Goal: Check status

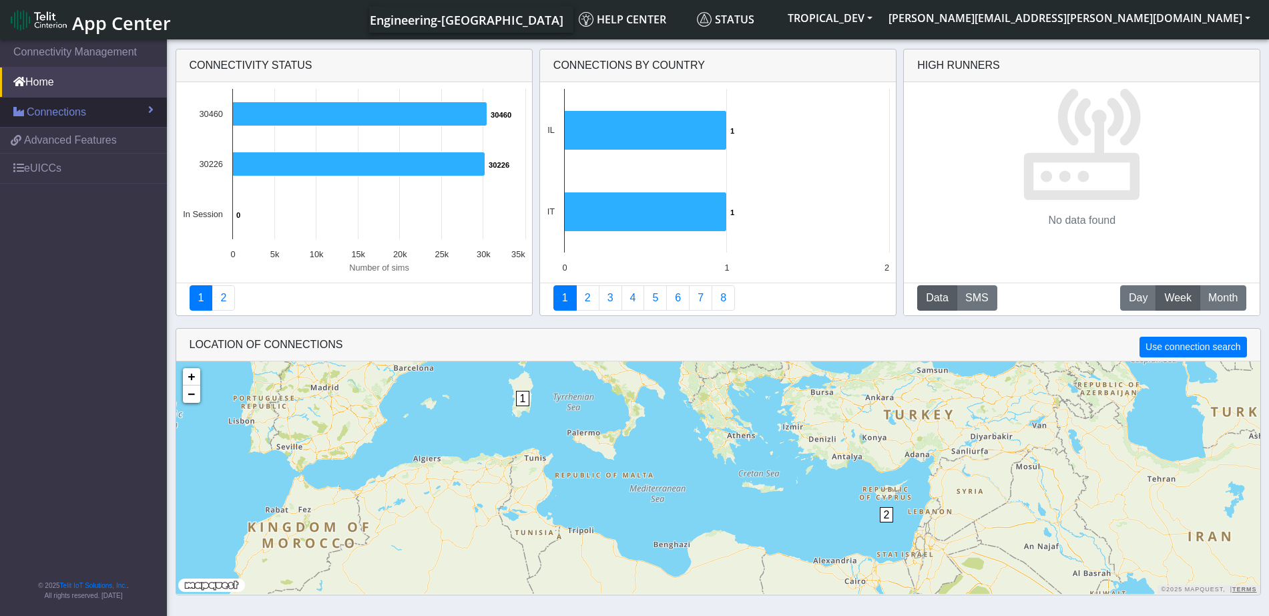
click at [118, 107] on link "Connections" at bounding box center [83, 111] width 167 height 29
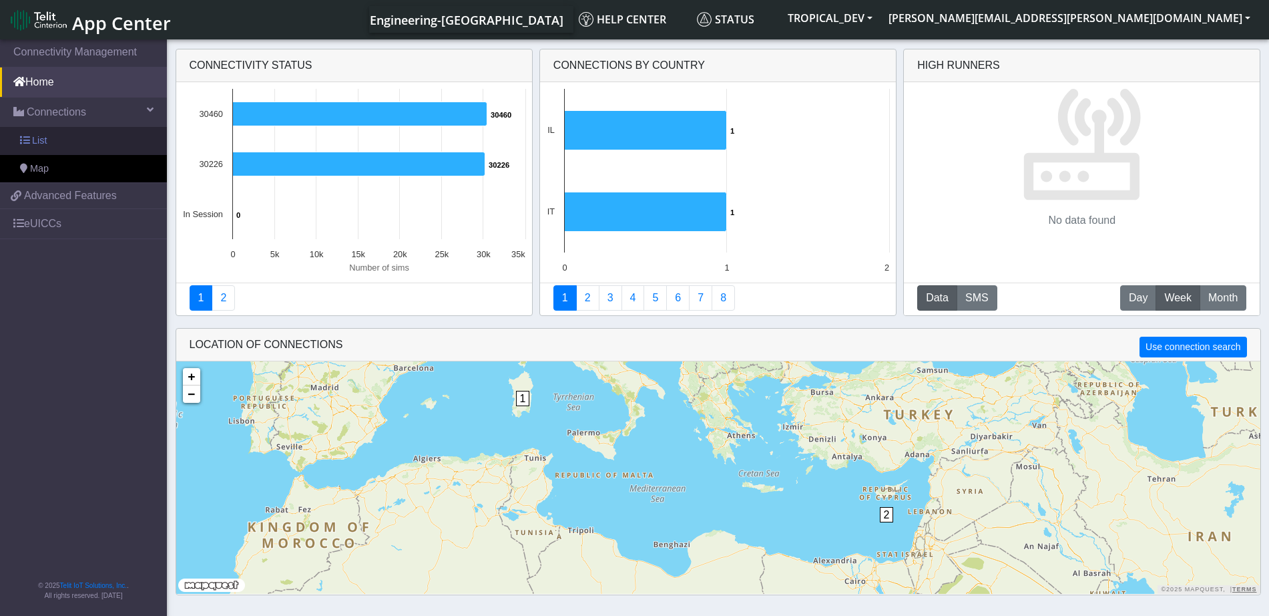
click at [79, 147] on link "List" at bounding box center [83, 141] width 167 height 28
click at [60, 141] on link "List" at bounding box center [83, 141] width 167 height 28
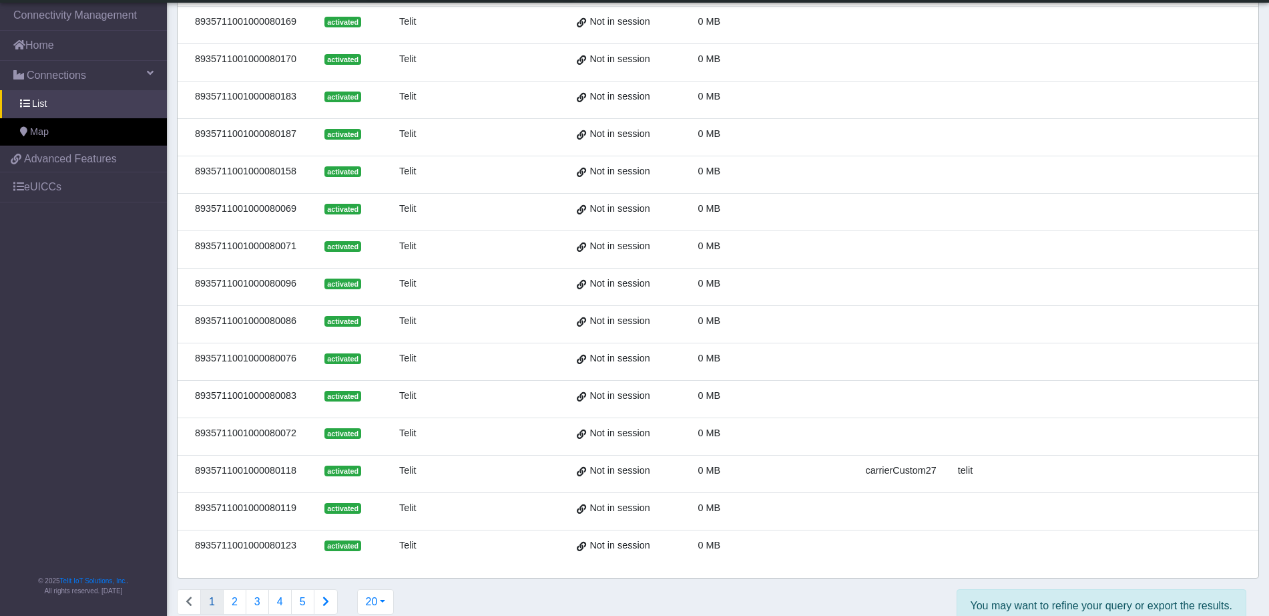
scroll to position [353, 0]
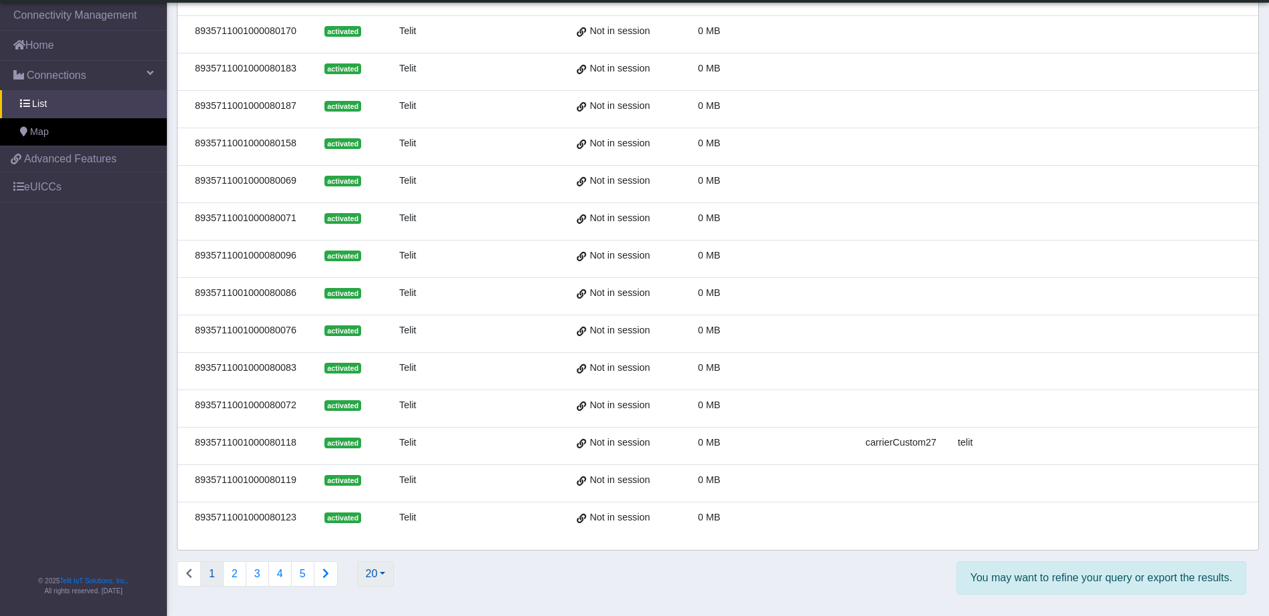
click at [389, 575] on button "20" at bounding box center [375, 573] width 37 height 25
click at [412, 460] on button "100" at bounding box center [410, 457] width 105 height 21
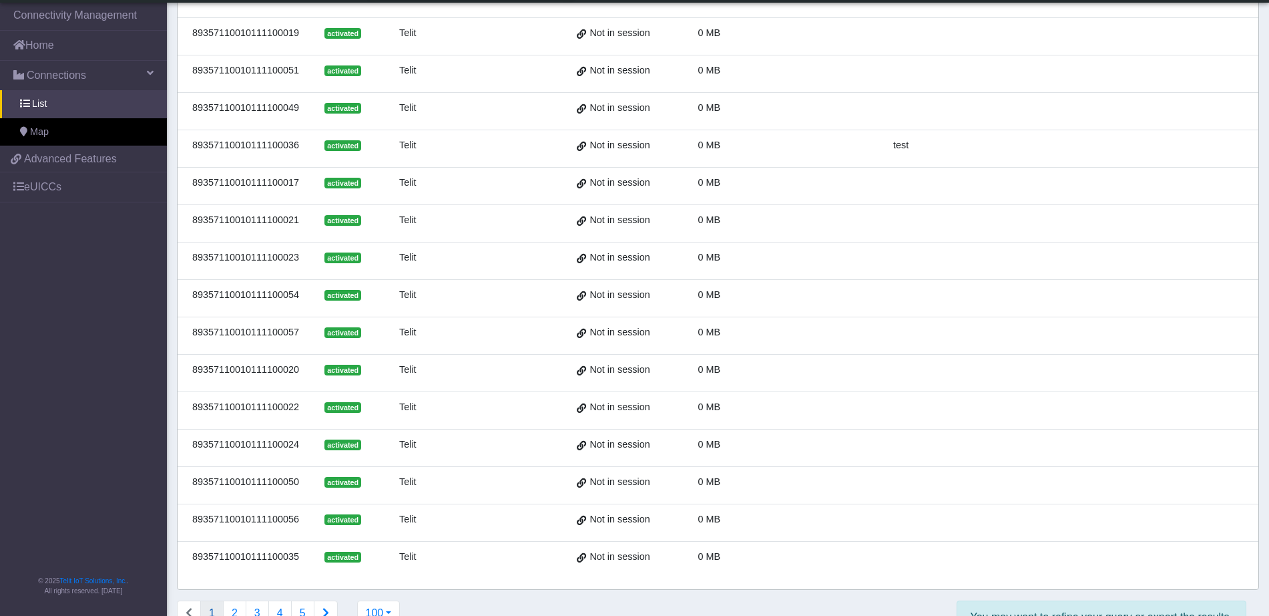
scroll to position [3344, 0]
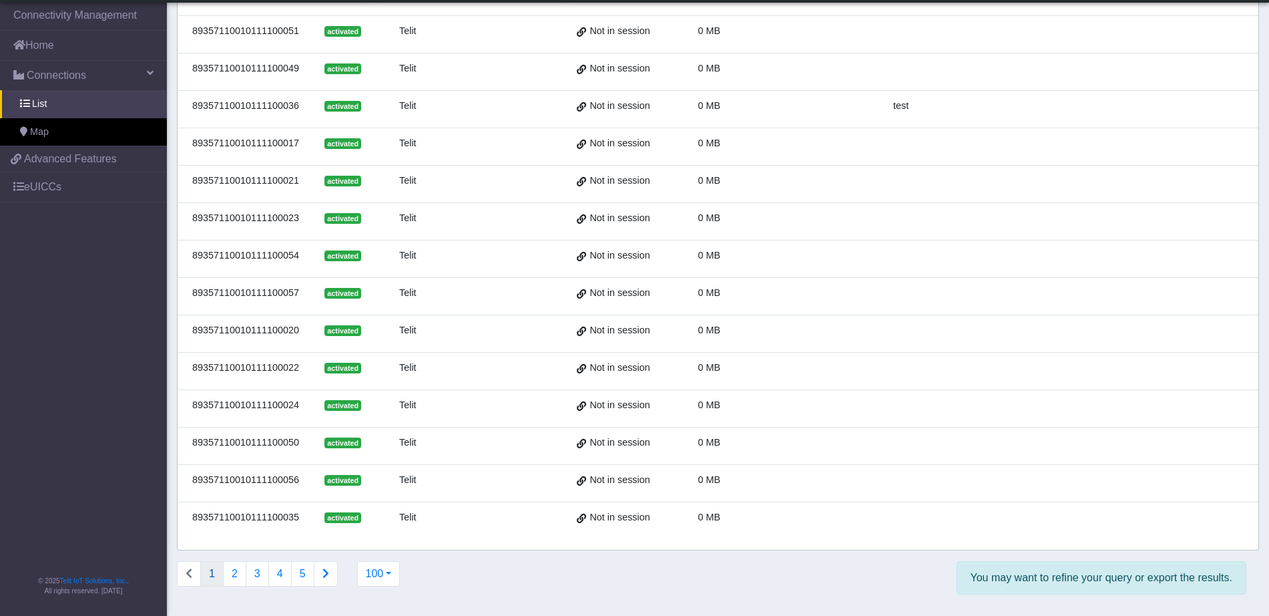
drag, startPoint x: 974, startPoint y: 580, endPoint x: 1281, endPoint y: 596, distance: 307.5
copy div "ou may want to refine your query or export the results."
drag, startPoint x: 840, startPoint y: 556, endPoint x: 859, endPoint y: 497, distance: 62.3
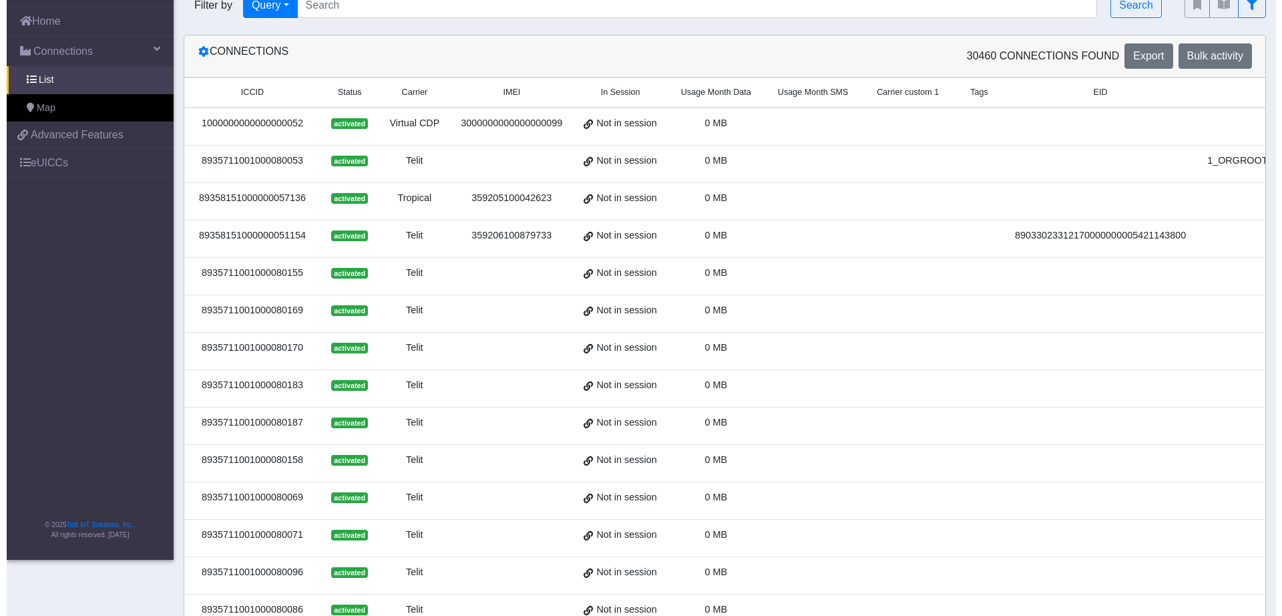
scroll to position [0, 0]
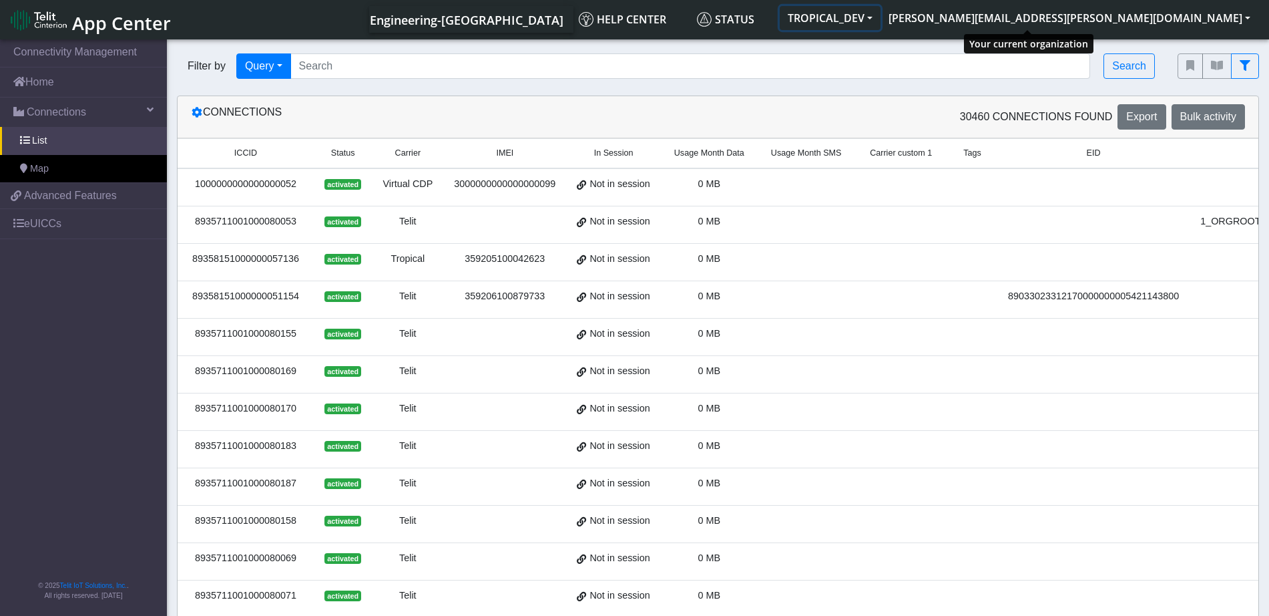
click at [881, 21] on button "TROPICAL_DEV" at bounding box center [830, 18] width 101 height 24
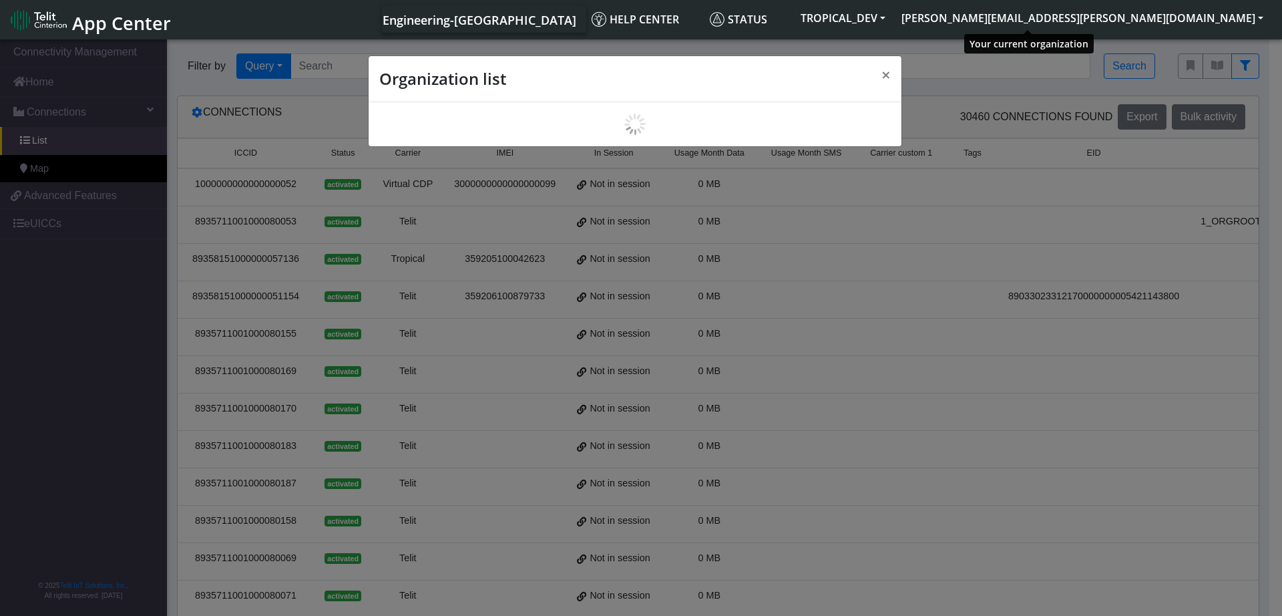
scroll to position [5, 0]
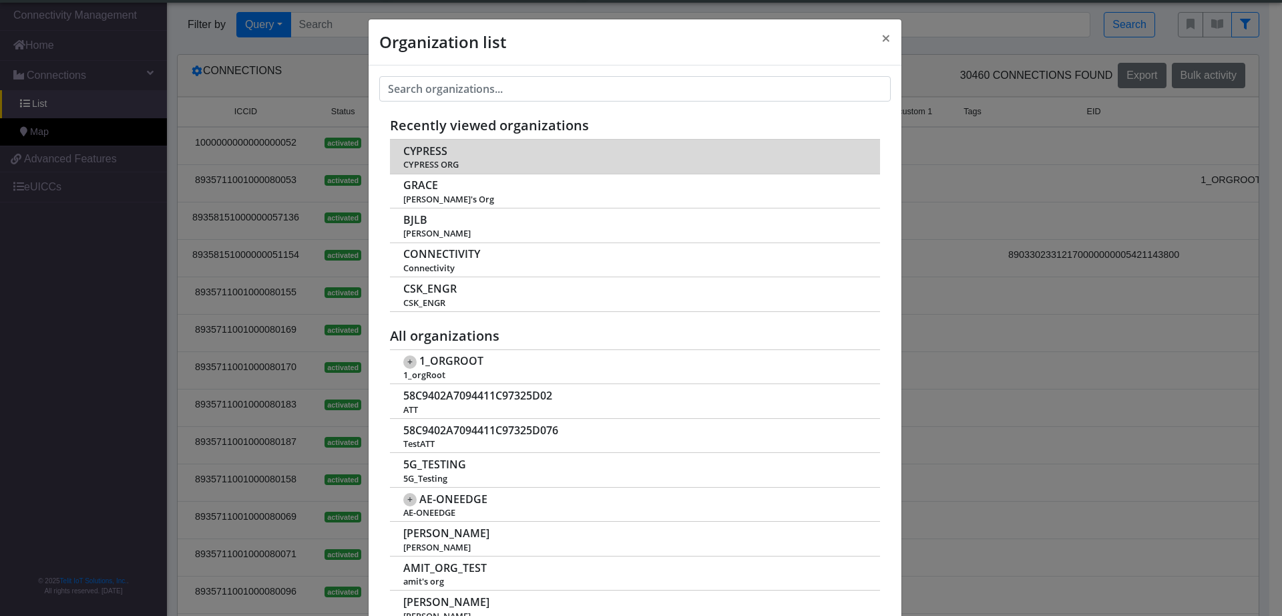
click at [419, 149] on span "CYPRESS" at bounding box center [425, 151] width 44 height 13
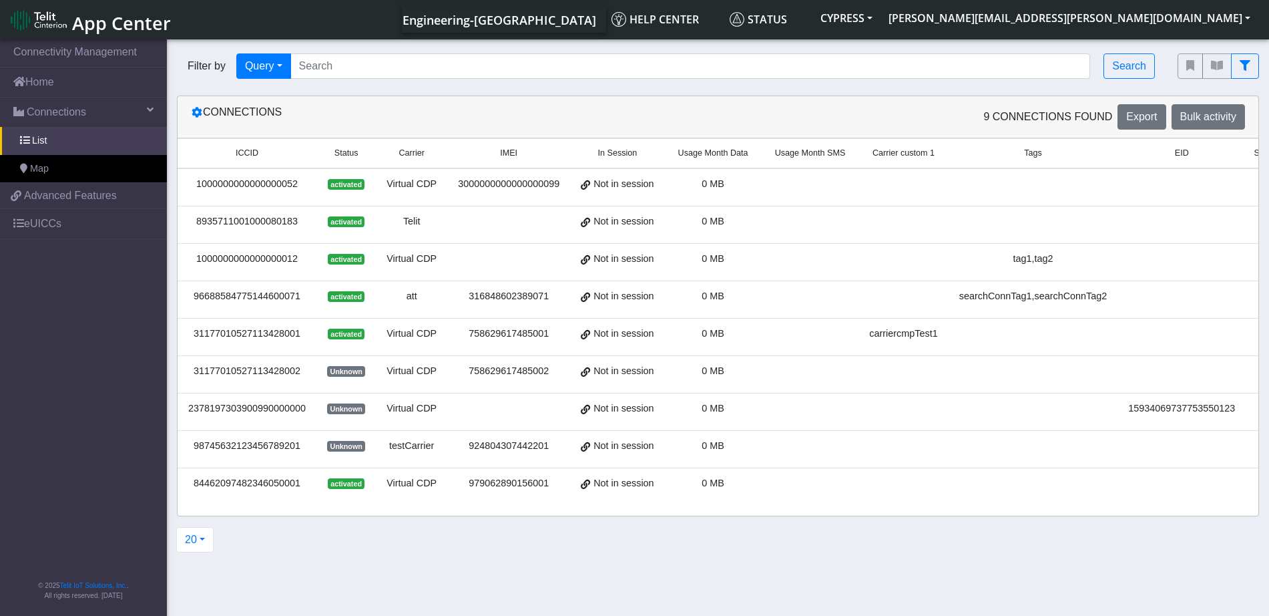
drag, startPoint x: 1175, startPoint y: 561, endPoint x: 1076, endPoint y: 566, distance: 99.0
click at [1076, 566] on section "Connectivity Management Home Connections List Map 45778ad5cbc0e26020b1799e9a9d2…" at bounding box center [634, 328] width 1269 height 583
click at [1038, 568] on section "Connectivity Management Home Connections List Map 45778ad5cbc0e26020b1799e9a9d2…" at bounding box center [634, 328] width 1269 height 583
click at [1003, 552] on div "20 20 50 100 200 500 1000 2000" at bounding box center [712, 539] width 1090 height 25
drag, startPoint x: 941, startPoint y: 543, endPoint x: 1251, endPoint y: 553, distance: 310.6
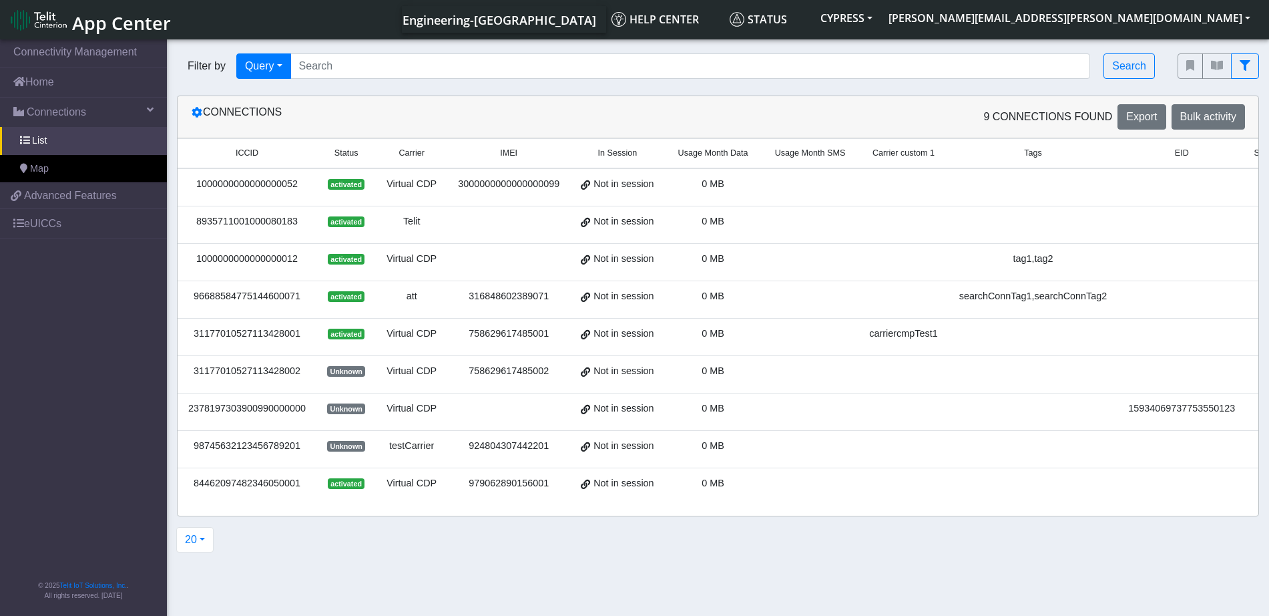
click at [1259, 552] on div "Connections 9 Connections found Export Bulk activity ICCID Status Carrier IMEI …" at bounding box center [718, 323] width 1102 height 457
click at [881, 10] on button "CYPRESS" at bounding box center [846, 18] width 68 height 24
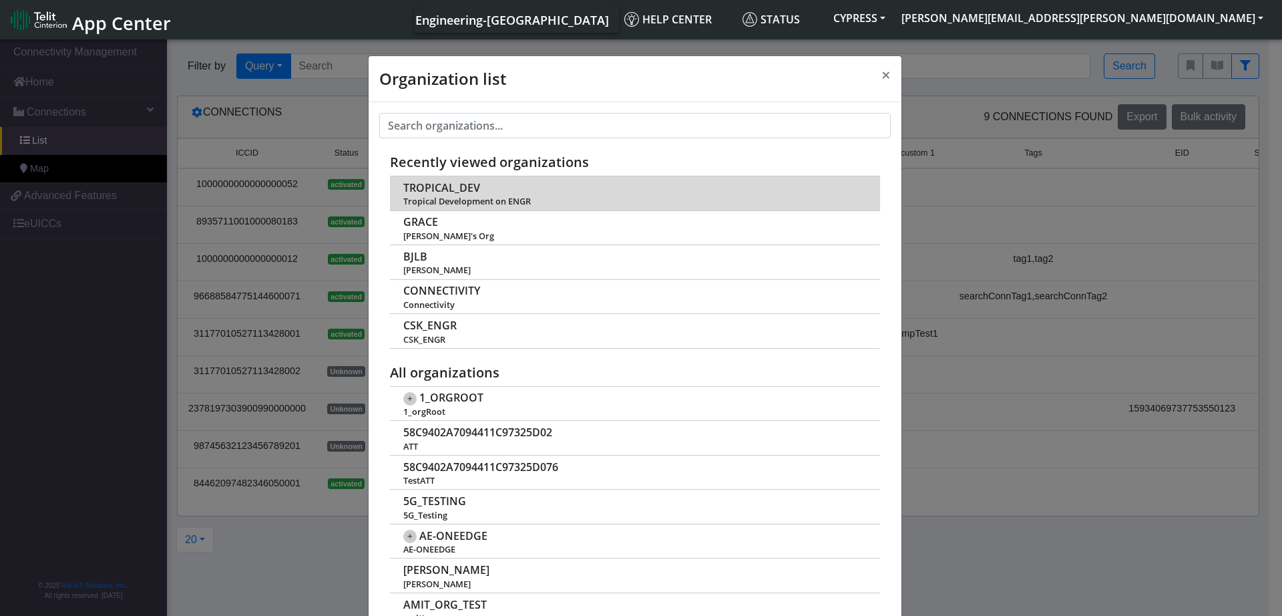
click at [438, 192] on span "TROPICAL_DEV" at bounding box center [441, 188] width 77 height 13
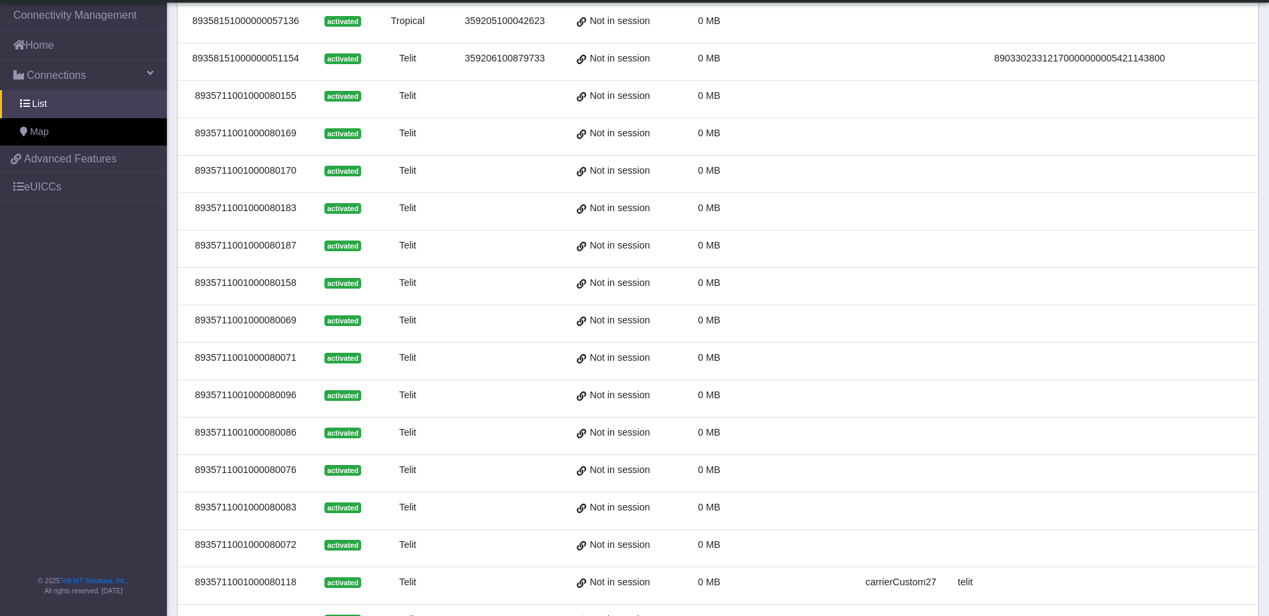
scroll to position [353, 0]
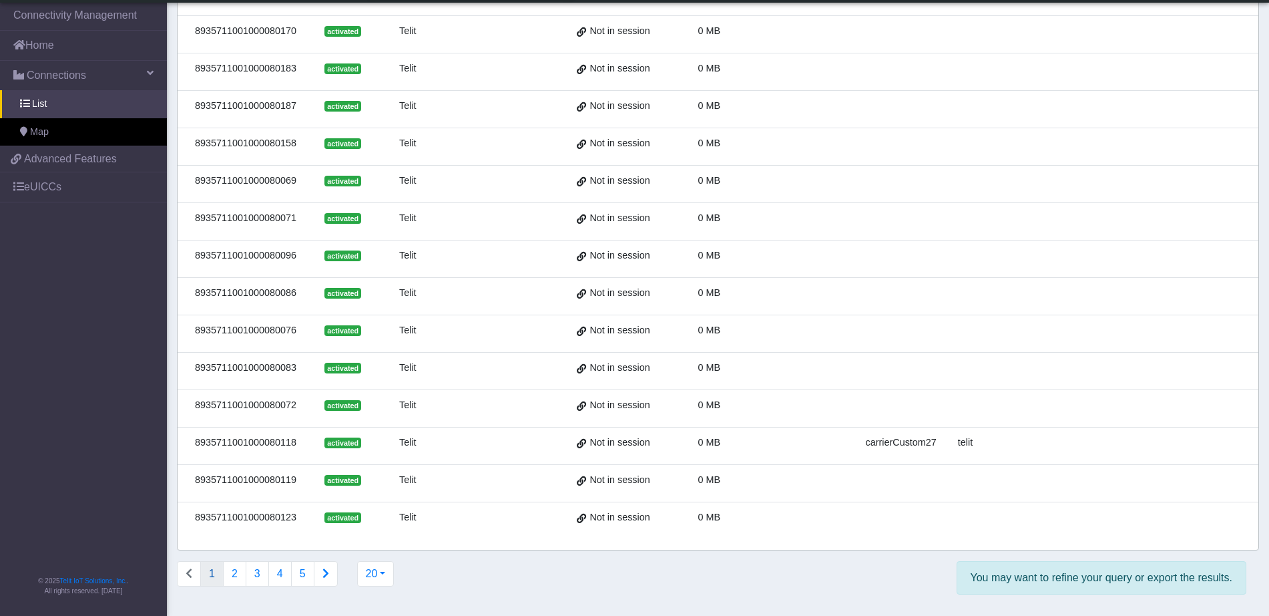
drag, startPoint x: 966, startPoint y: 579, endPoint x: 1281, endPoint y: 586, distance: 315.2
click at [863, 582] on div "You may want to refine your query or export the results." at bounding box center [830, 583] width 853 height 44
click at [90, 207] on nav "Connectivity Management Home Connections List Map 45778ad5cbc0e26020b1799e9a9d2…" at bounding box center [83, 308] width 167 height 616
click at [83, 198] on link "eUICCs" at bounding box center [83, 186] width 167 height 29
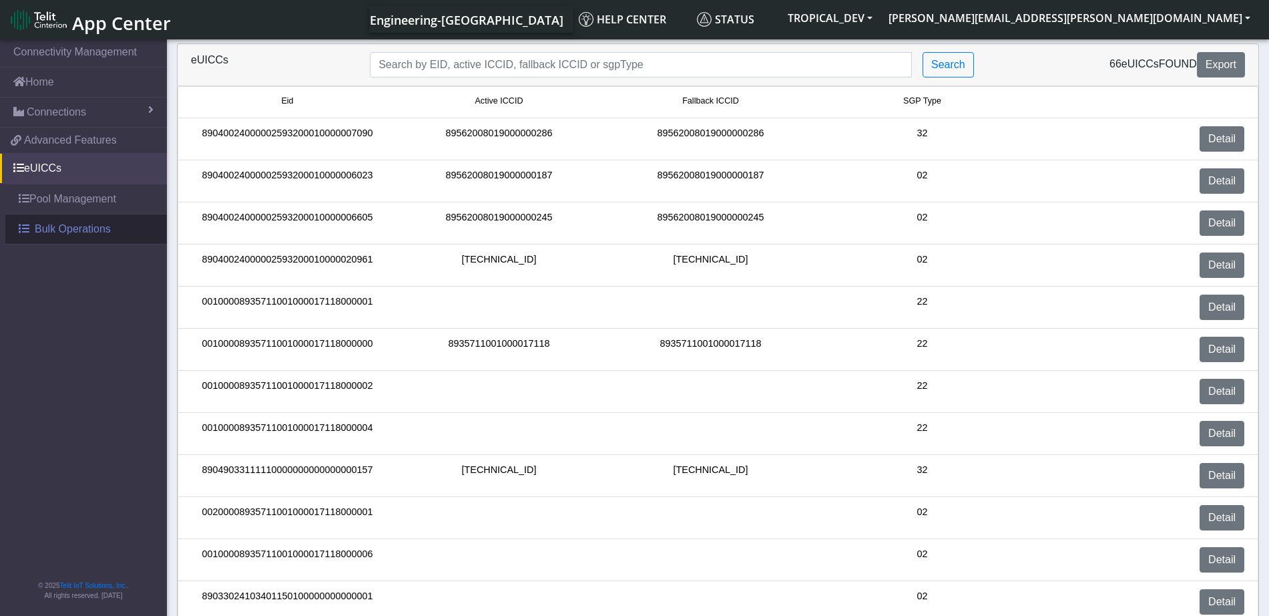
click at [123, 232] on link "Bulk Operations" at bounding box center [86, 228] width 162 height 29
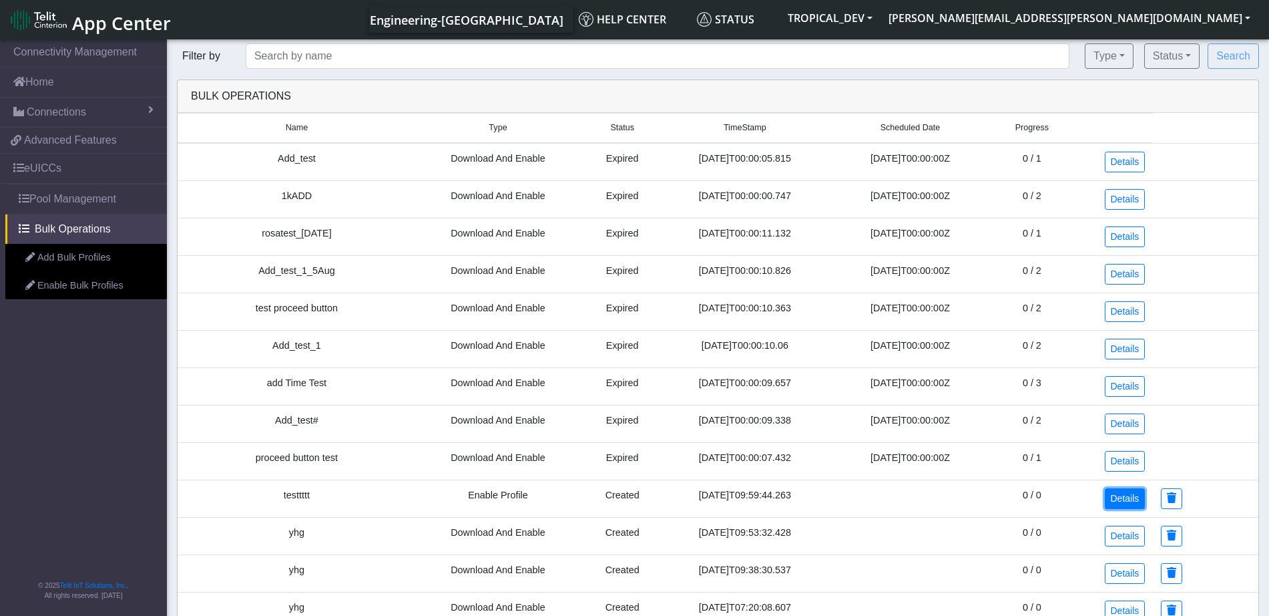
click at [1137, 499] on link "Details" at bounding box center [1125, 498] width 41 height 21
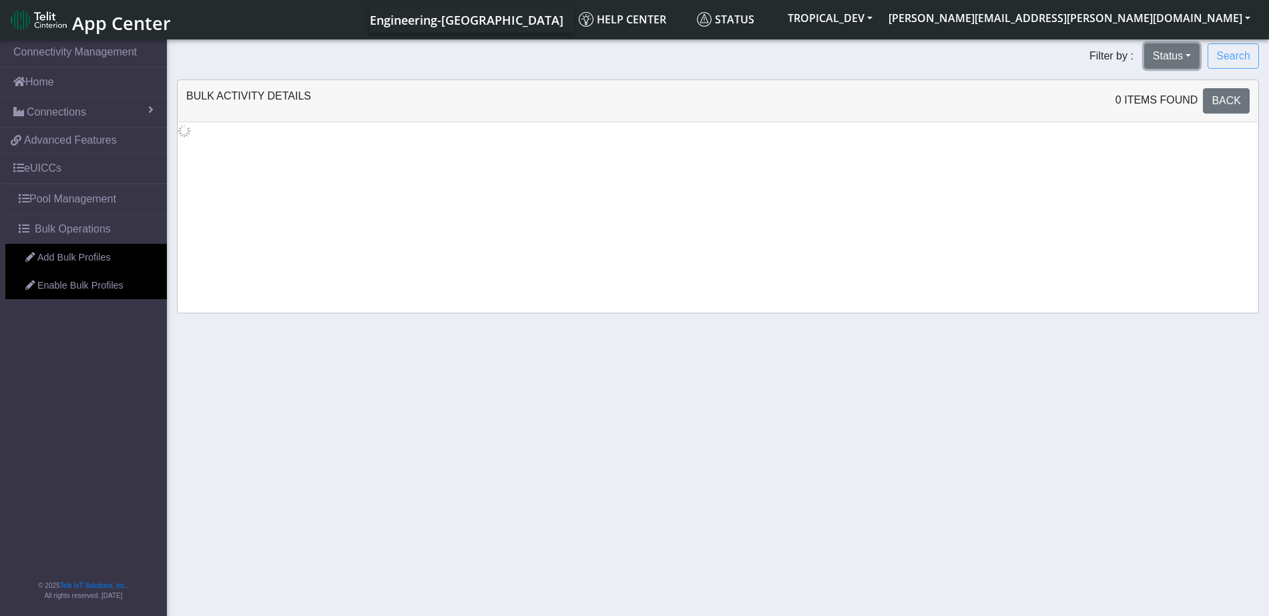
click at [1175, 50] on button "Status" at bounding box center [1171, 55] width 55 height 25
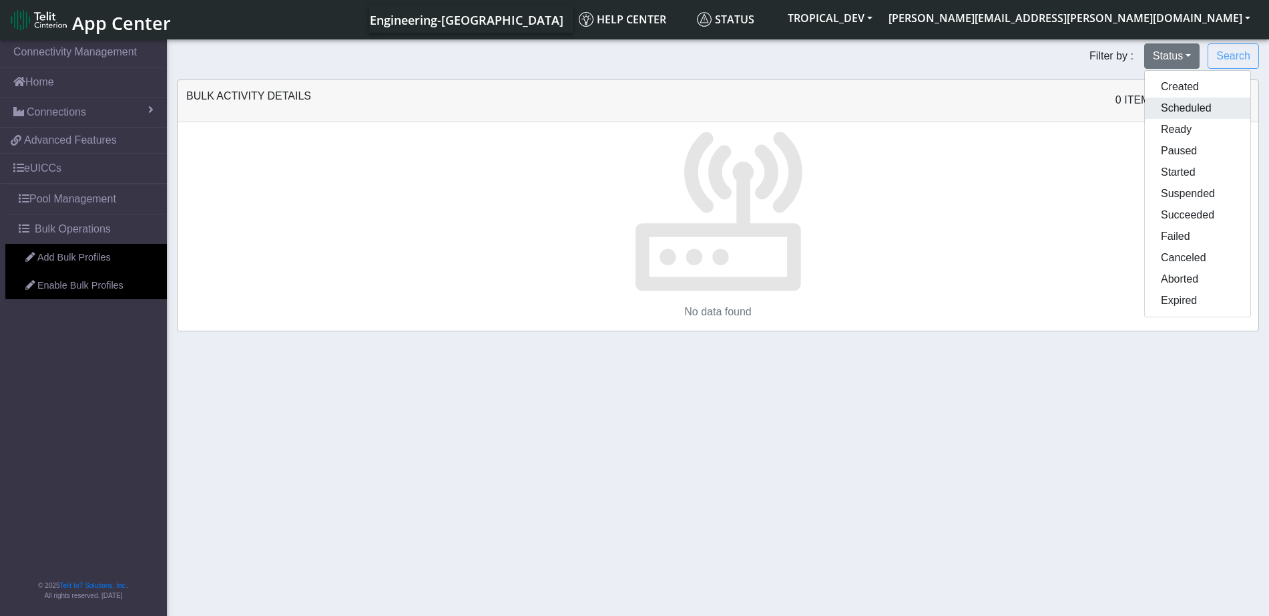
click at [1184, 109] on button "Scheduled" at bounding box center [1197, 107] width 105 height 21
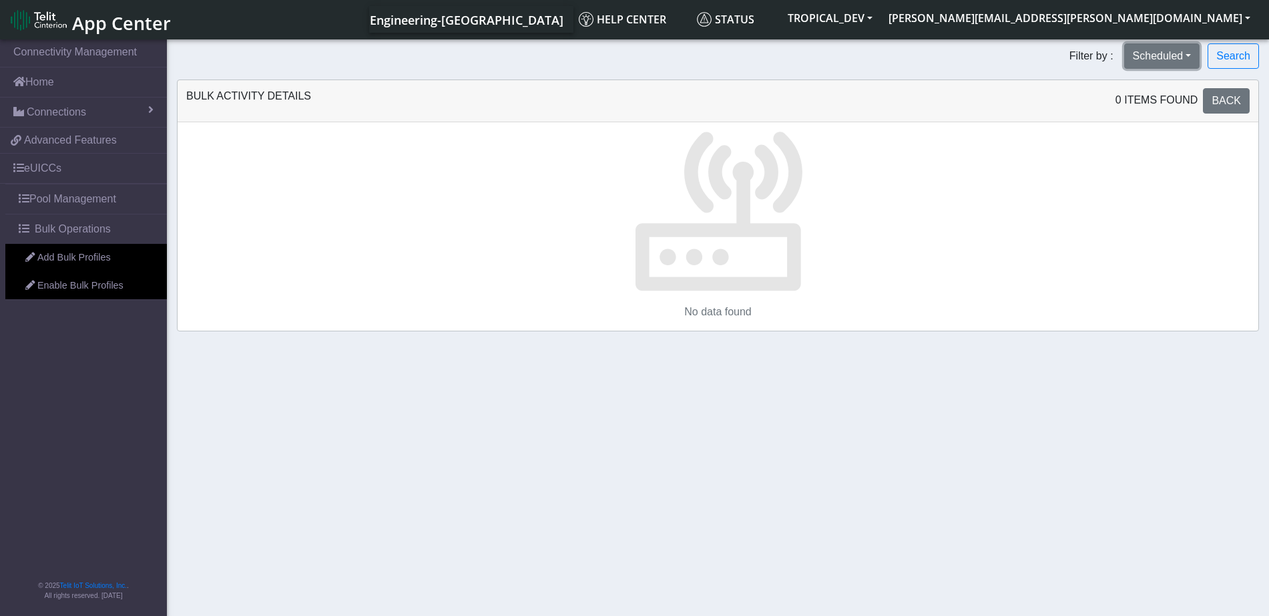
click at [1180, 59] on button "Scheduled" at bounding box center [1162, 55] width 76 height 25
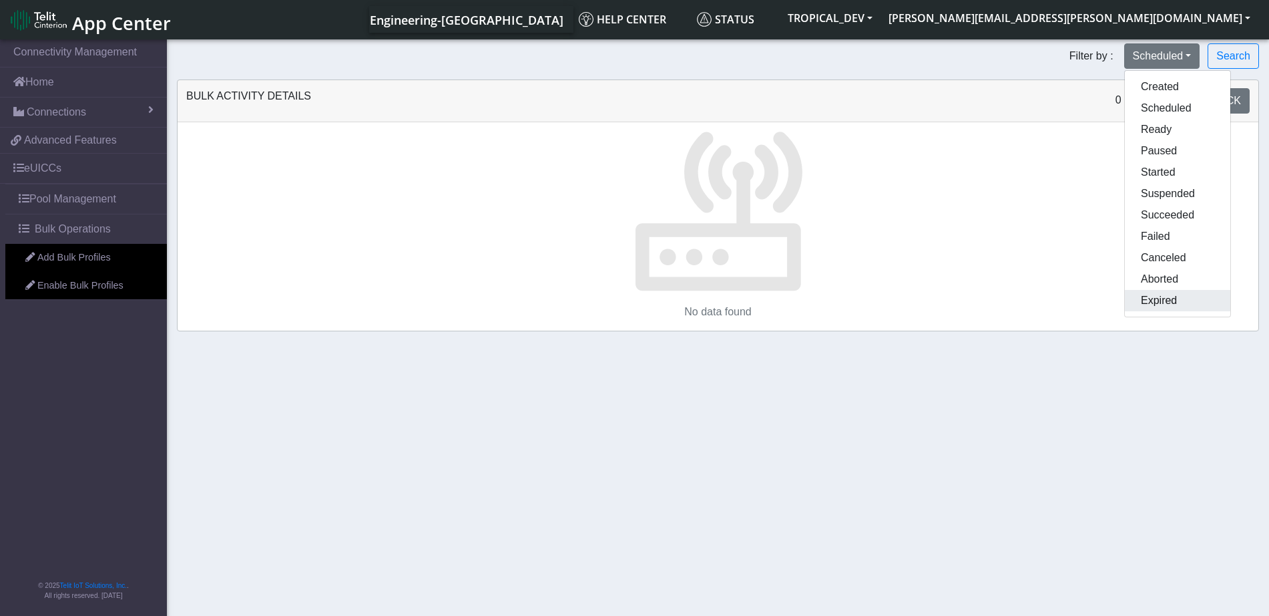
click at [1196, 302] on button "Expired" at bounding box center [1177, 300] width 105 height 21
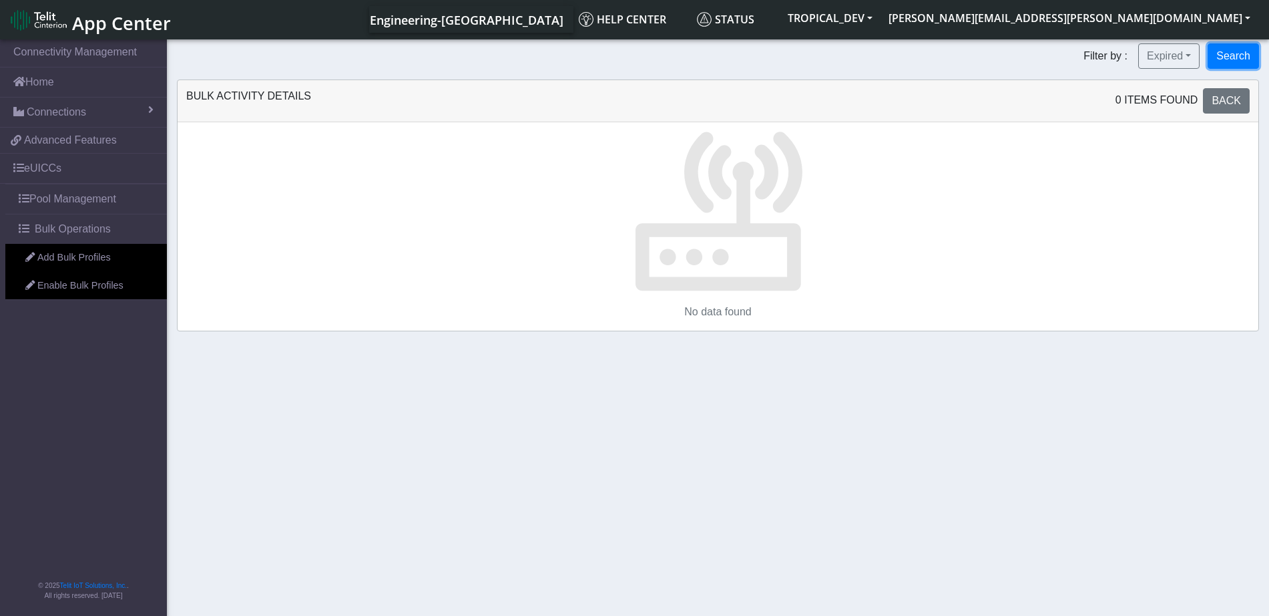
click at [1224, 51] on button "Search" at bounding box center [1233, 55] width 51 height 25
click at [97, 230] on span "Bulk Operations" at bounding box center [73, 229] width 76 height 16
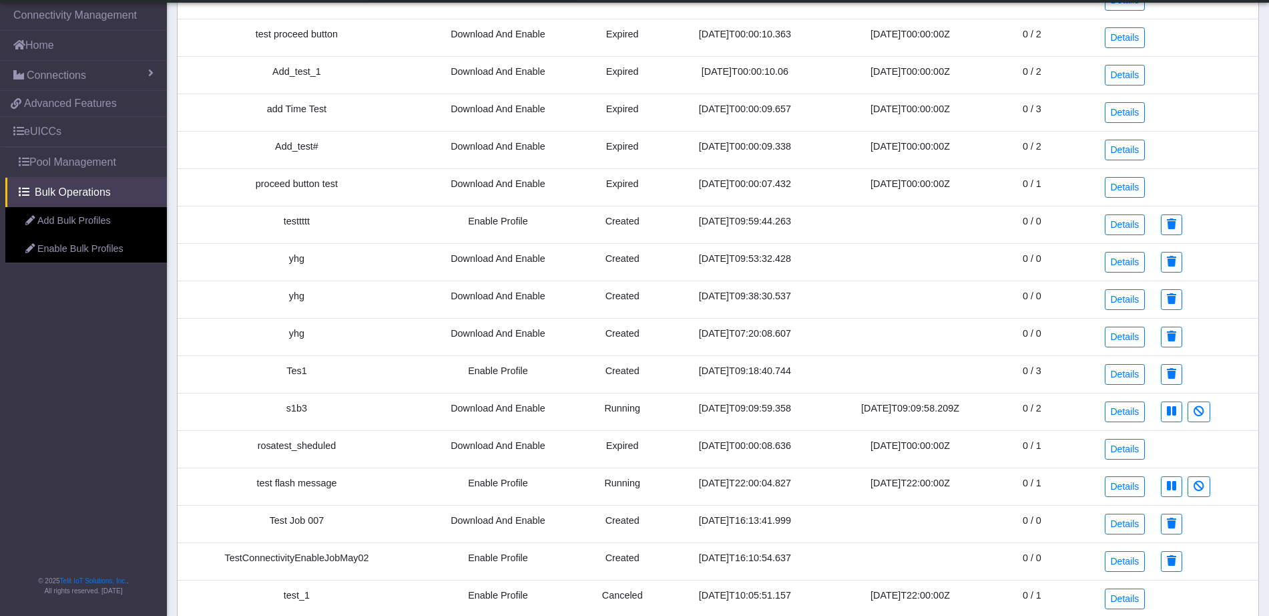
scroll to position [307, 0]
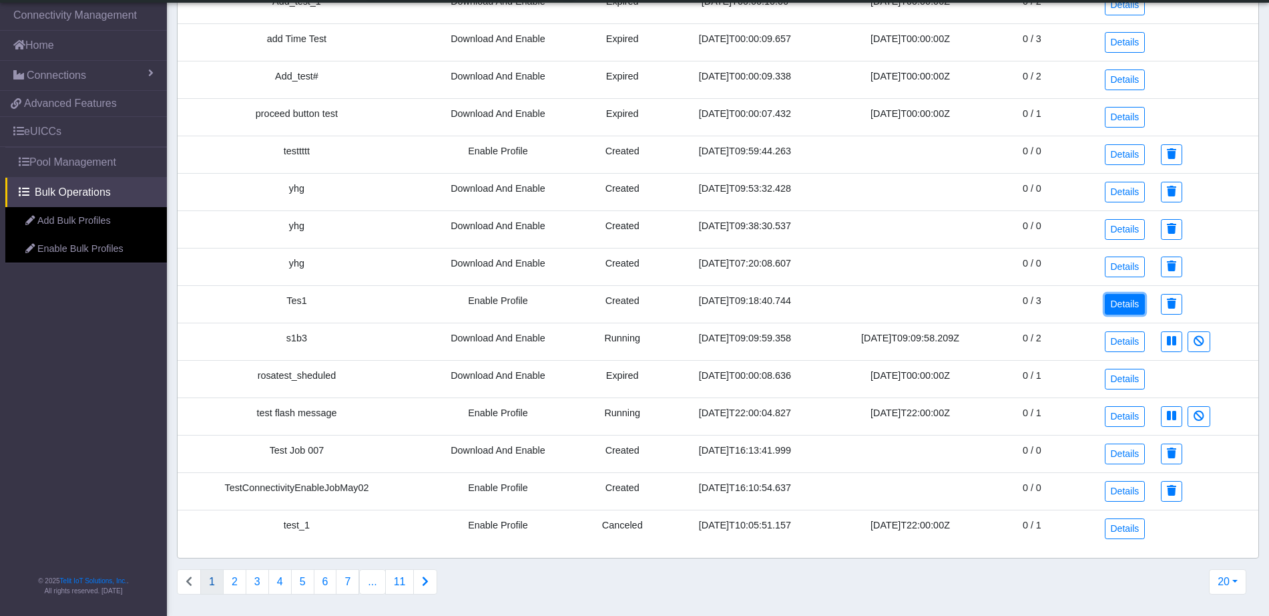
click at [1127, 310] on link "Details" at bounding box center [1125, 304] width 41 height 21
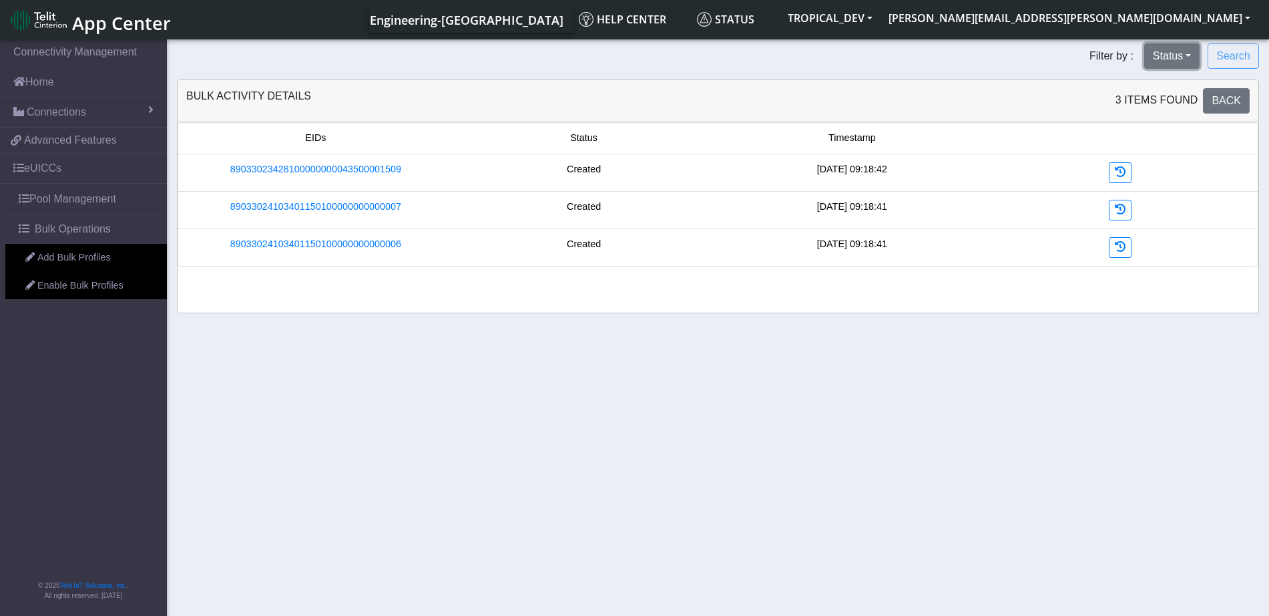
click at [1163, 60] on button "Status" at bounding box center [1171, 55] width 55 height 25
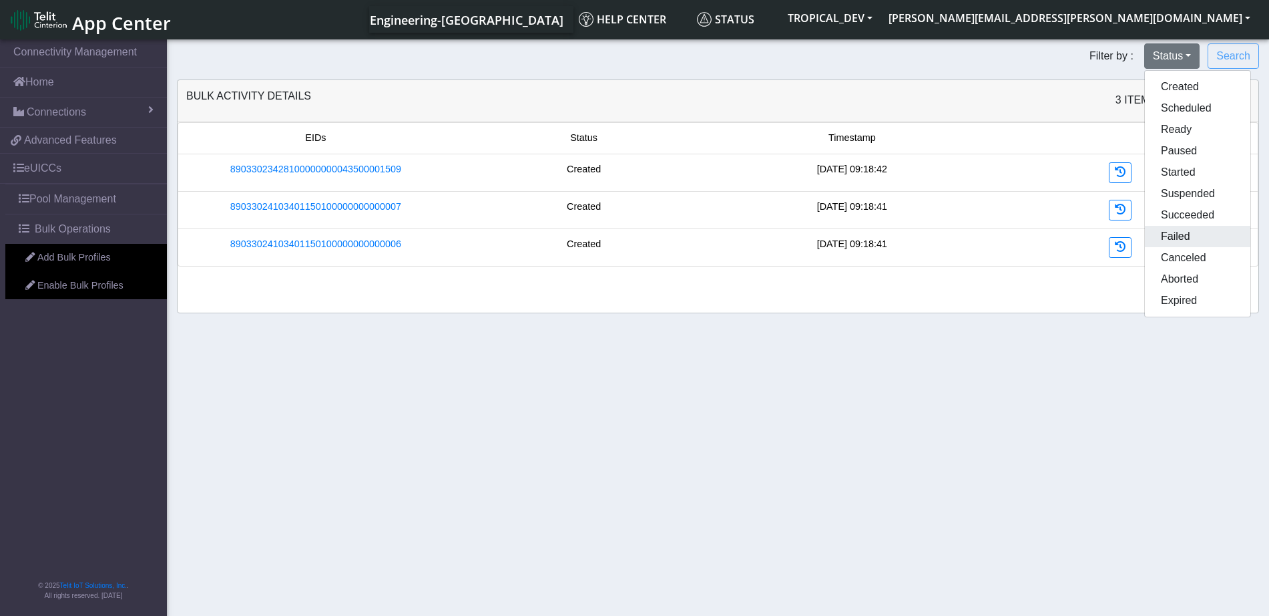
click at [1204, 231] on button "Failed" at bounding box center [1197, 236] width 105 height 21
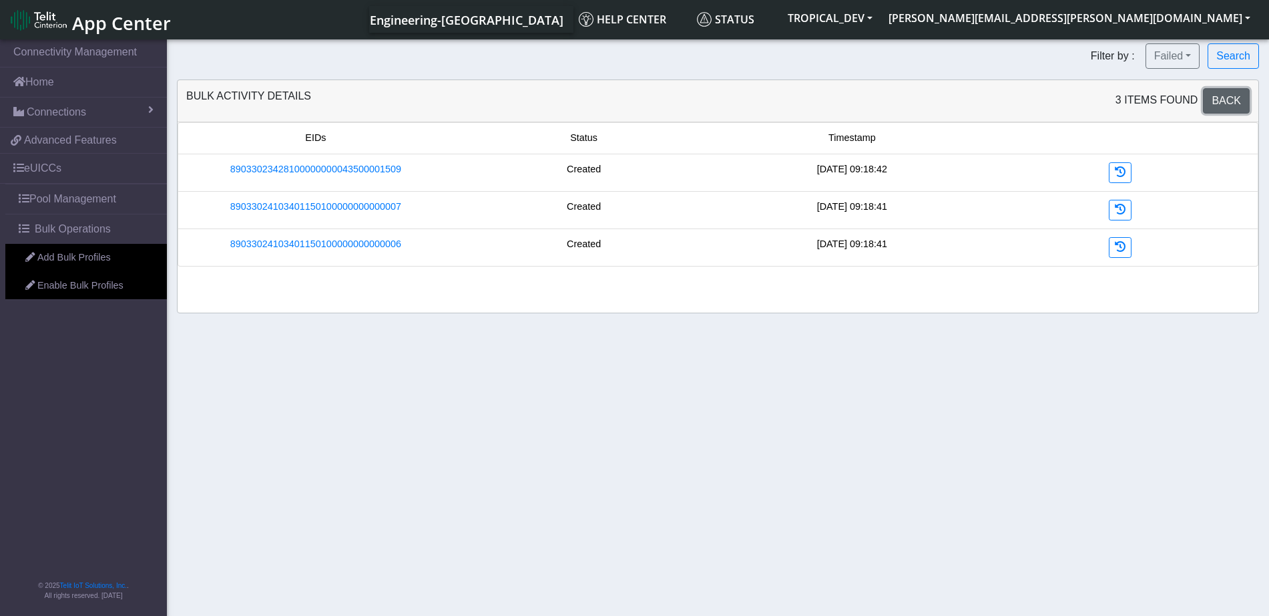
click at [1228, 95] on span "Back" at bounding box center [1226, 100] width 29 height 11
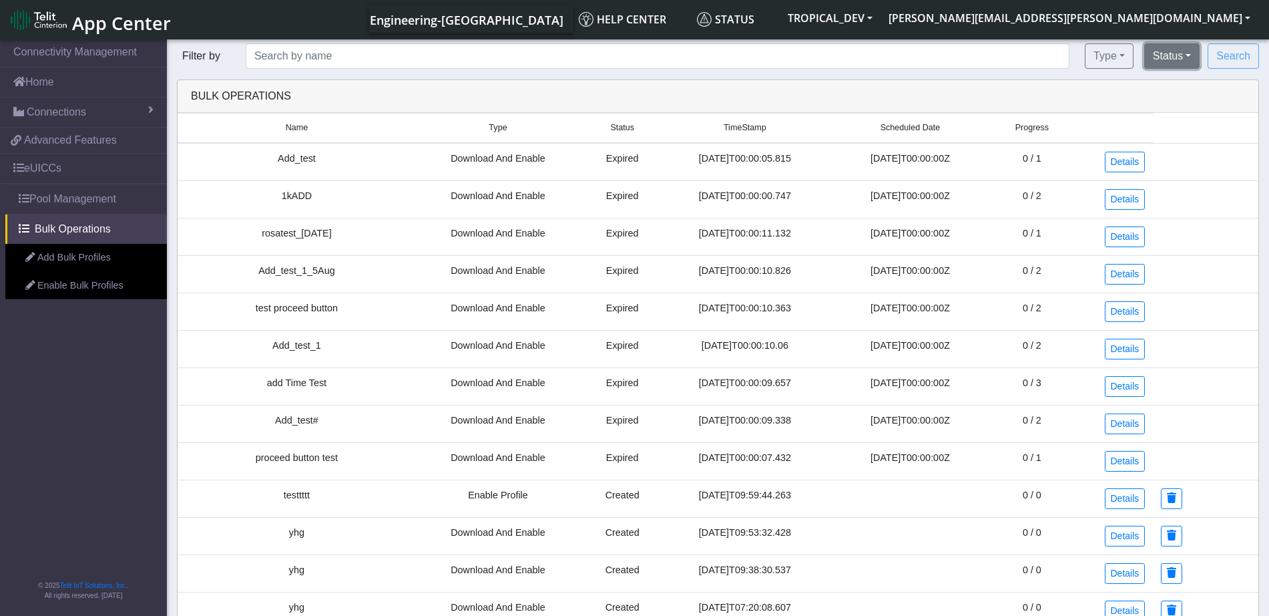
click at [1162, 62] on button "Status" at bounding box center [1171, 55] width 55 height 25
click at [1191, 102] on button "Scheduled" at bounding box center [1197, 107] width 105 height 21
click at [1183, 61] on button "Scheduled" at bounding box center [1162, 55] width 76 height 25
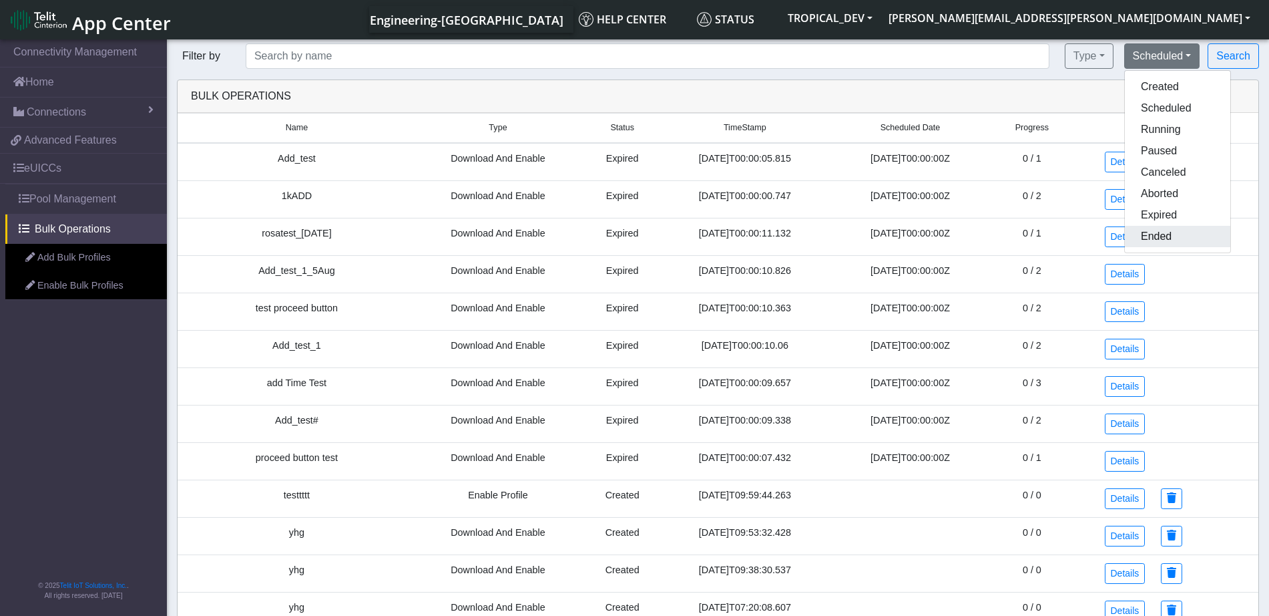
click at [1204, 243] on button "Ended" at bounding box center [1177, 236] width 105 height 21
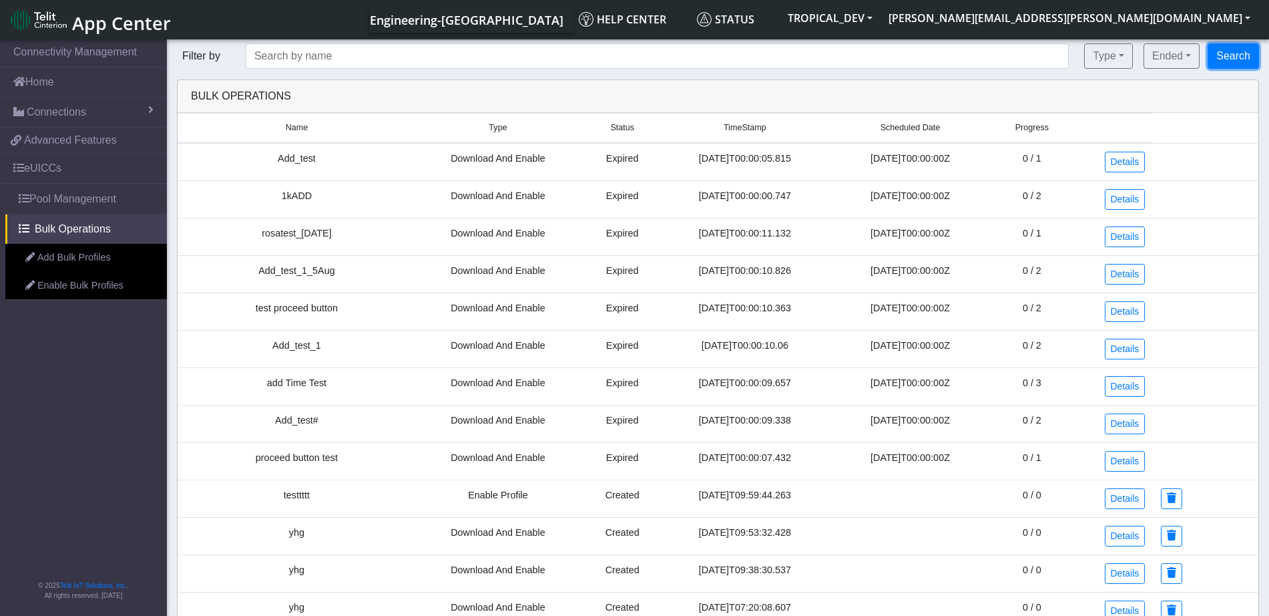
click at [1237, 58] on button "Search" at bounding box center [1233, 55] width 51 height 25
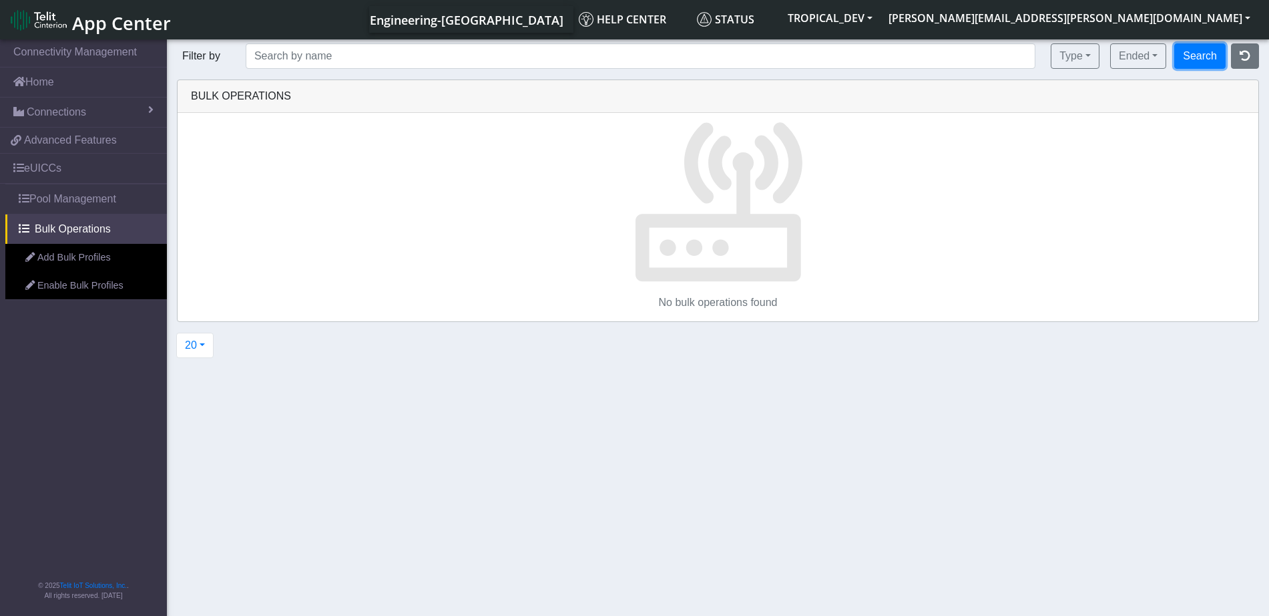
click at [1189, 60] on button "Search" at bounding box center [1199, 55] width 51 height 25
click at [1146, 60] on div at bounding box center [634, 328] width 1269 height 583
click at [1146, 60] on button "Ended" at bounding box center [1138, 55] width 56 height 25
click at [1146, 61] on button "Ended" at bounding box center [1138, 55] width 56 height 25
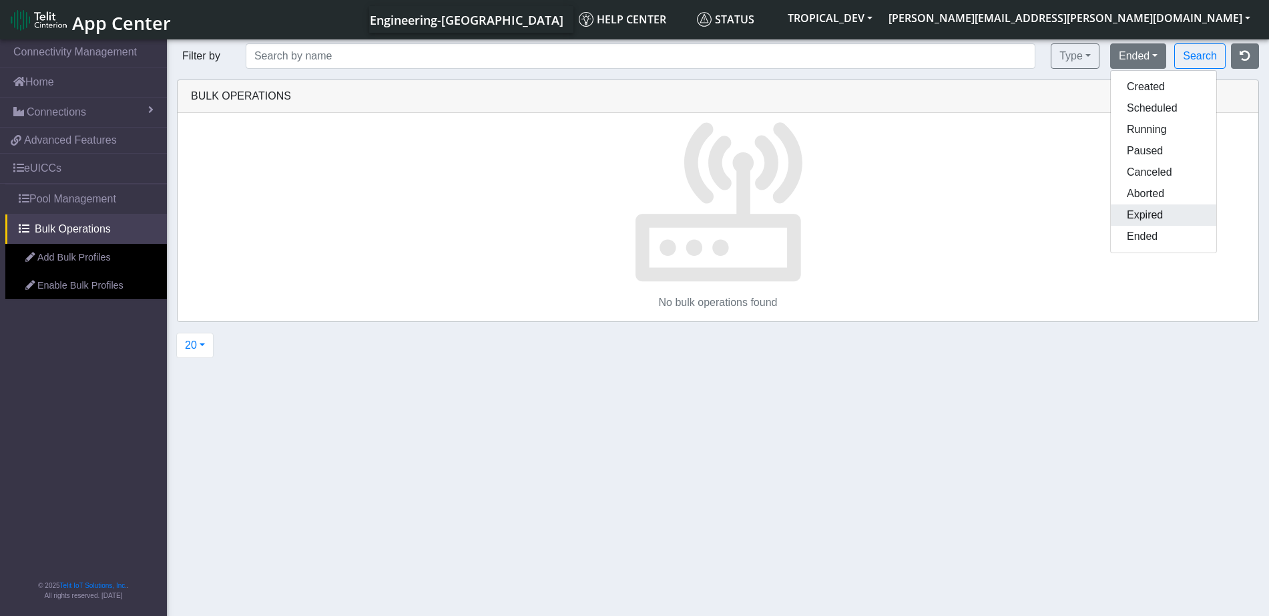
click at [1164, 207] on button "Expired" at bounding box center [1163, 214] width 105 height 21
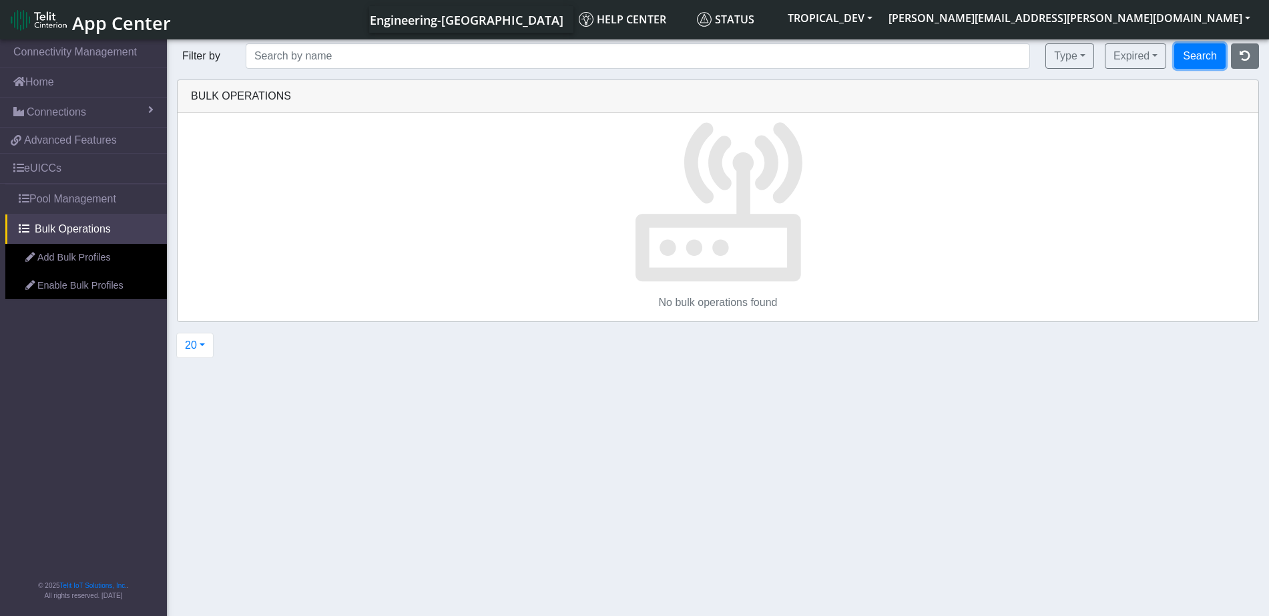
click at [1211, 51] on button "Search" at bounding box center [1199, 55] width 51 height 25
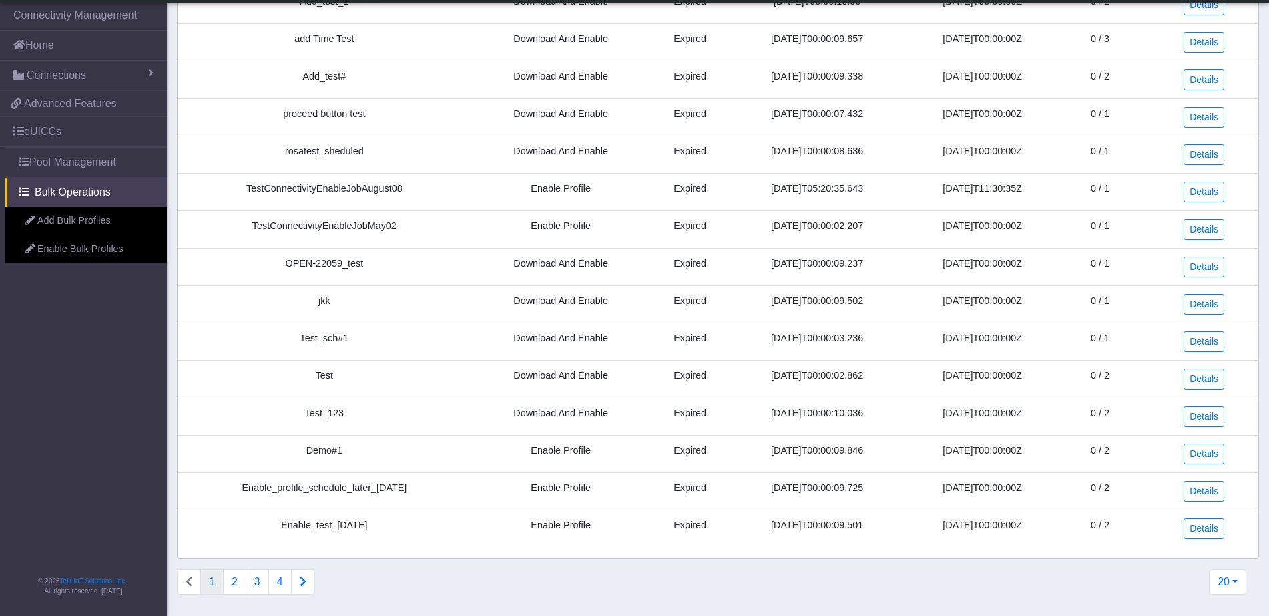
scroll to position [140, 0]
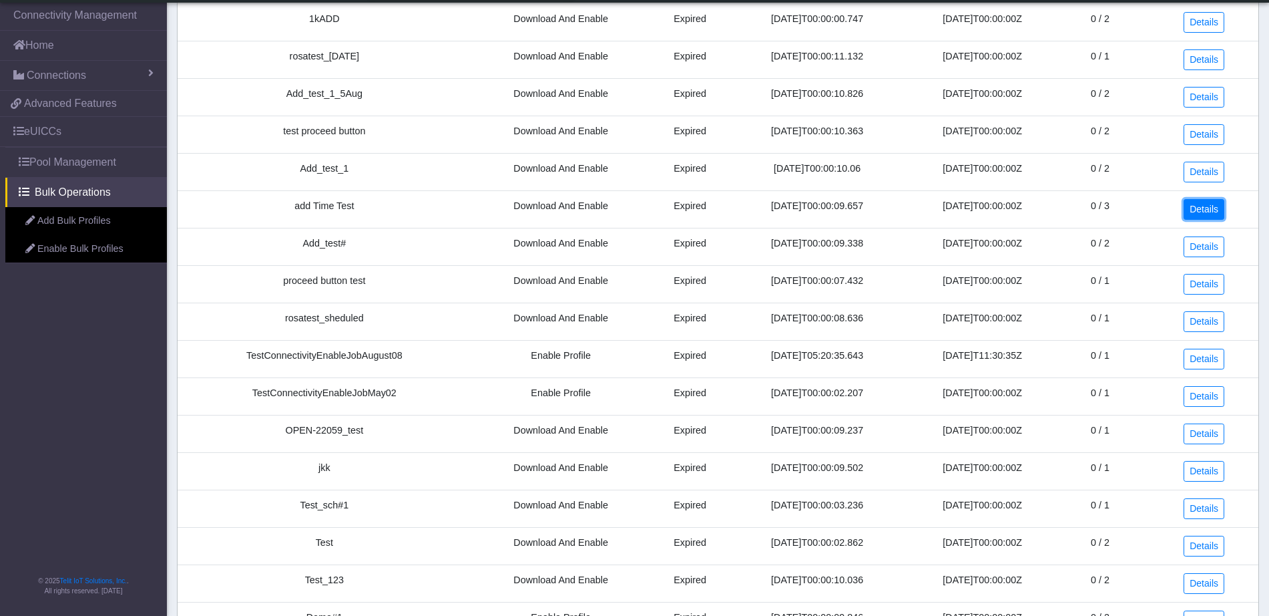
click at [1220, 211] on link "Details" at bounding box center [1204, 209] width 41 height 21
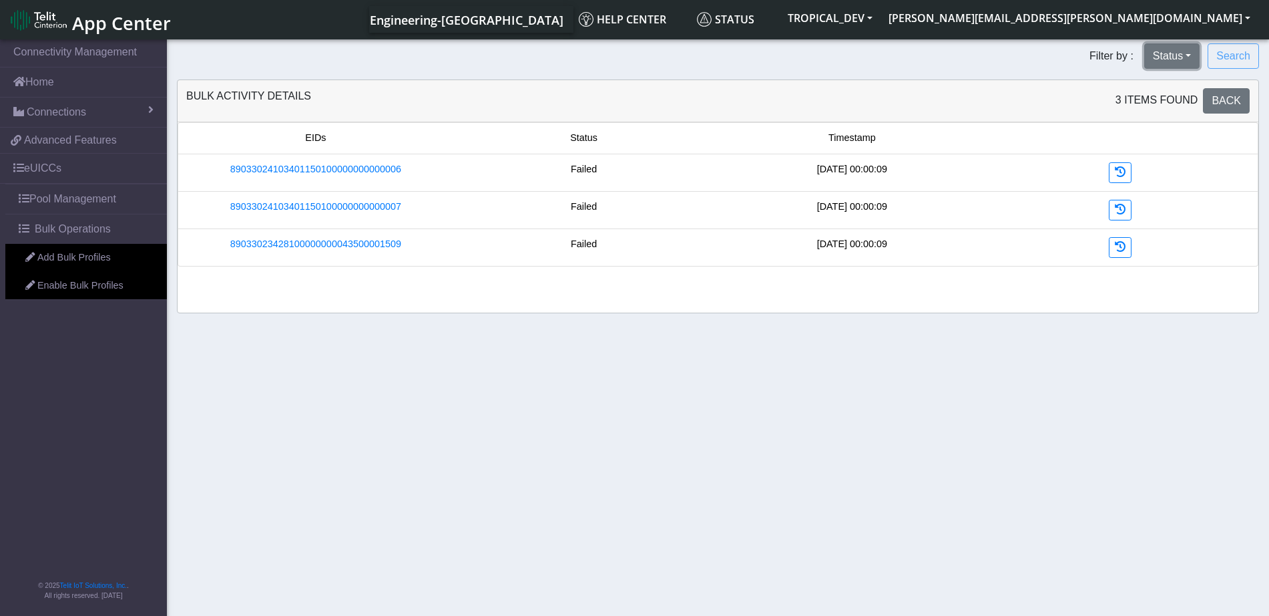
click at [1168, 60] on button "Status" at bounding box center [1171, 55] width 55 height 25
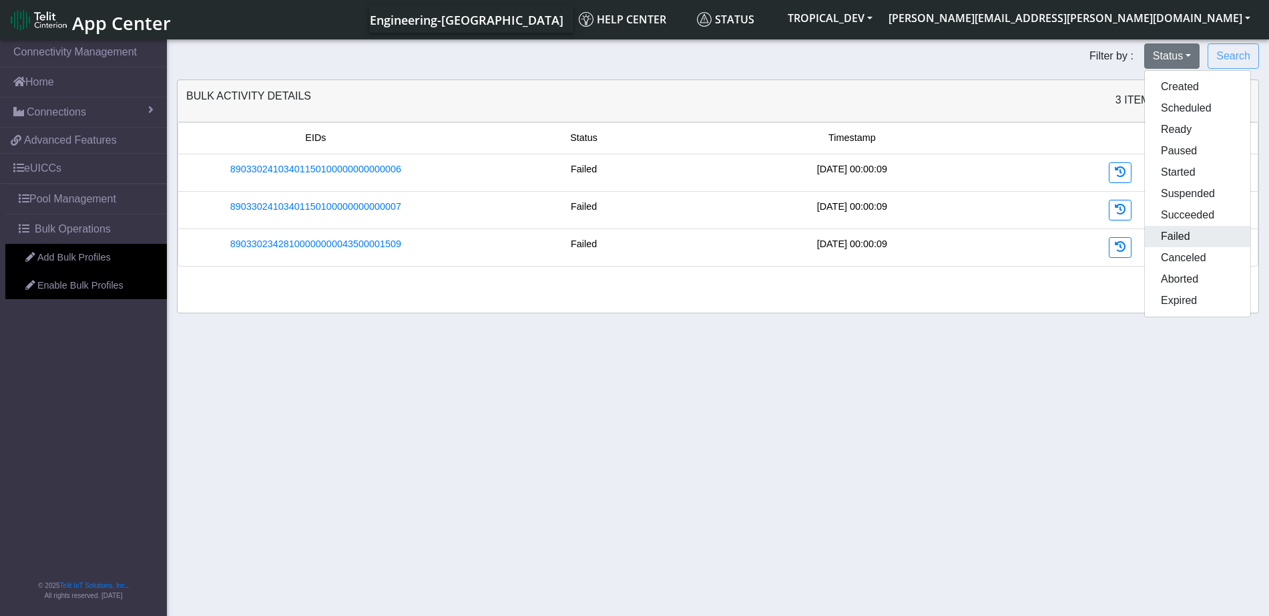
click at [1213, 238] on button "Failed" at bounding box center [1197, 236] width 105 height 21
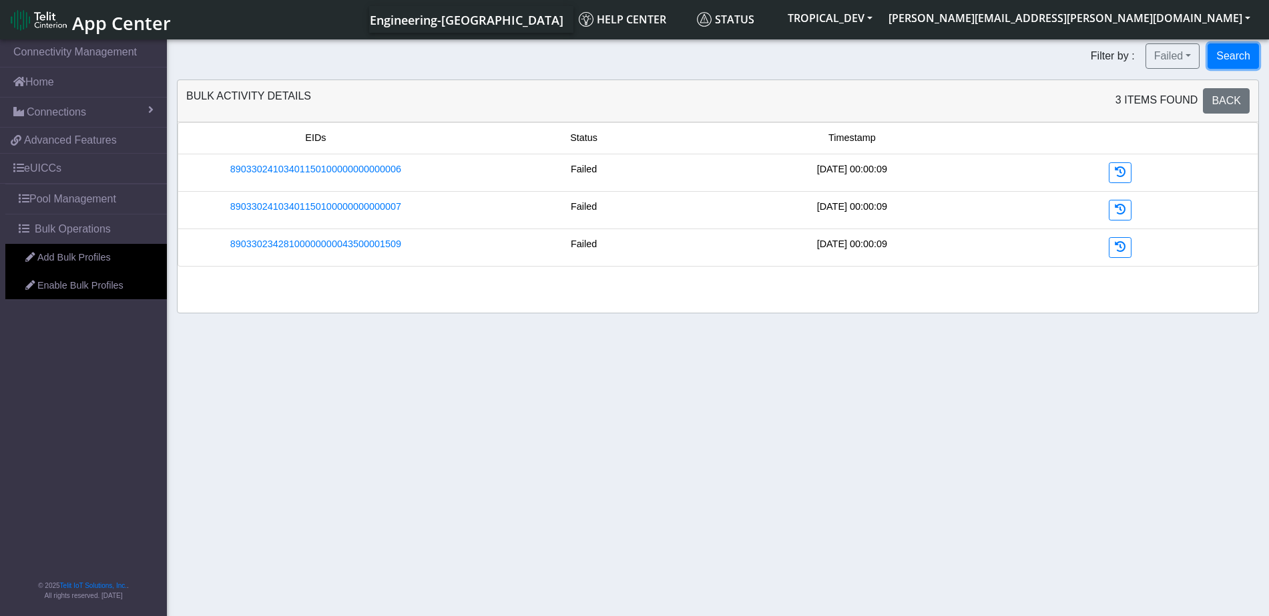
click at [1236, 63] on button "Search" at bounding box center [1233, 55] width 51 height 25
click at [1149, 49] on button "Failed" at bounding box center [1139, 55] width 55 height 25
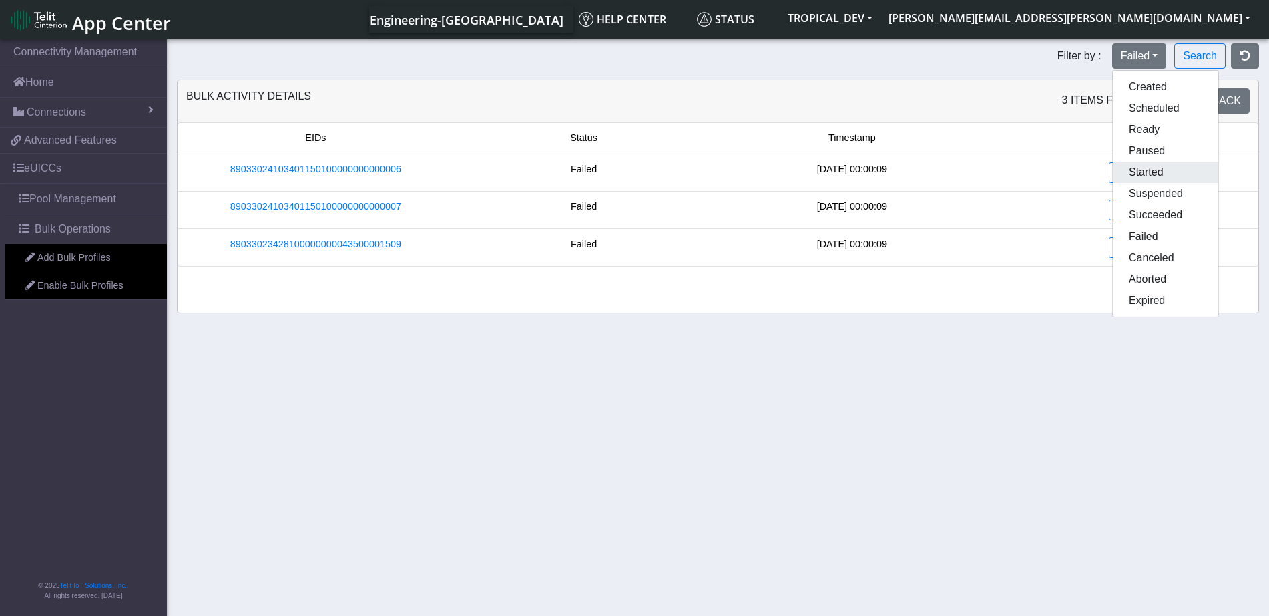
click at [1174, 180] on button "Started" at bounding box center [1165, 172] width 105 height 21
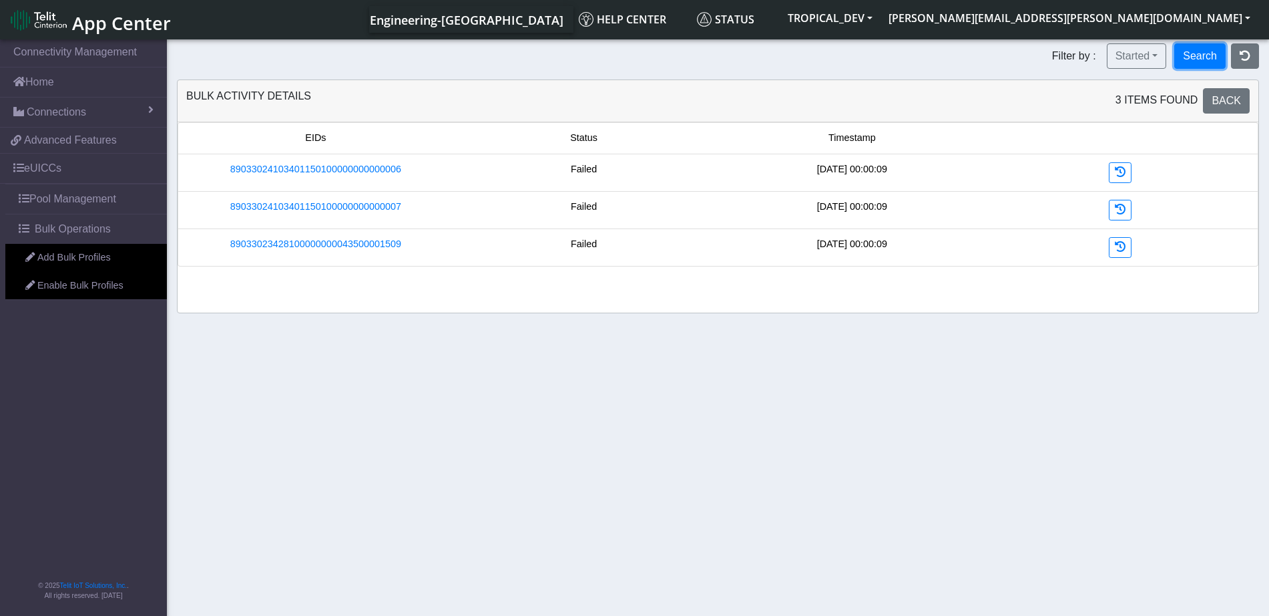
click at [1211, 53] on button "Search" at bounding box center [1199, 55] width 51 height 25
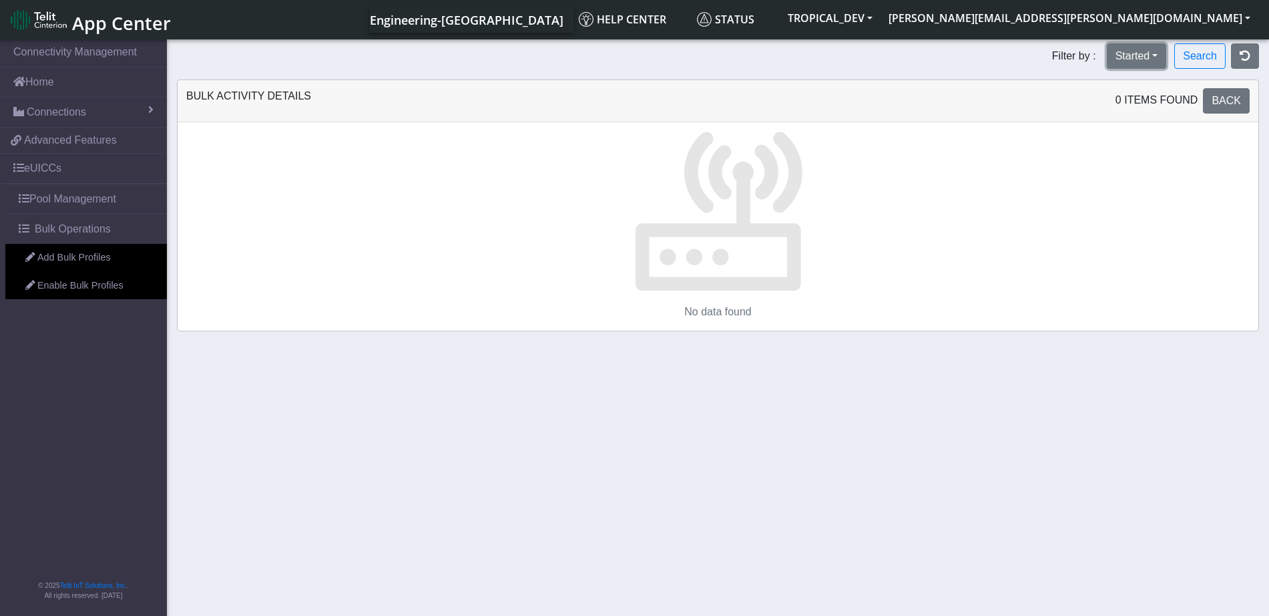
click at [1142, 61] on button "Started" at bounding box center [1137, 55] width 60 height 25
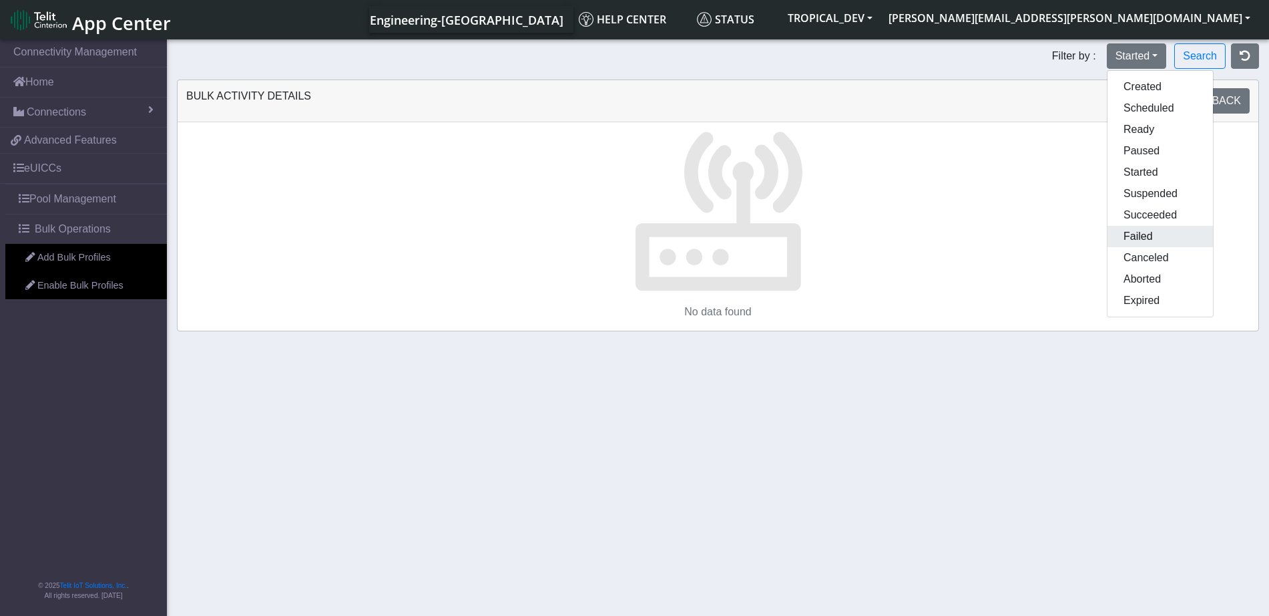
click at [1164, 234] on button "Failed" at bounding box center [1160, 236] width 105 height 21
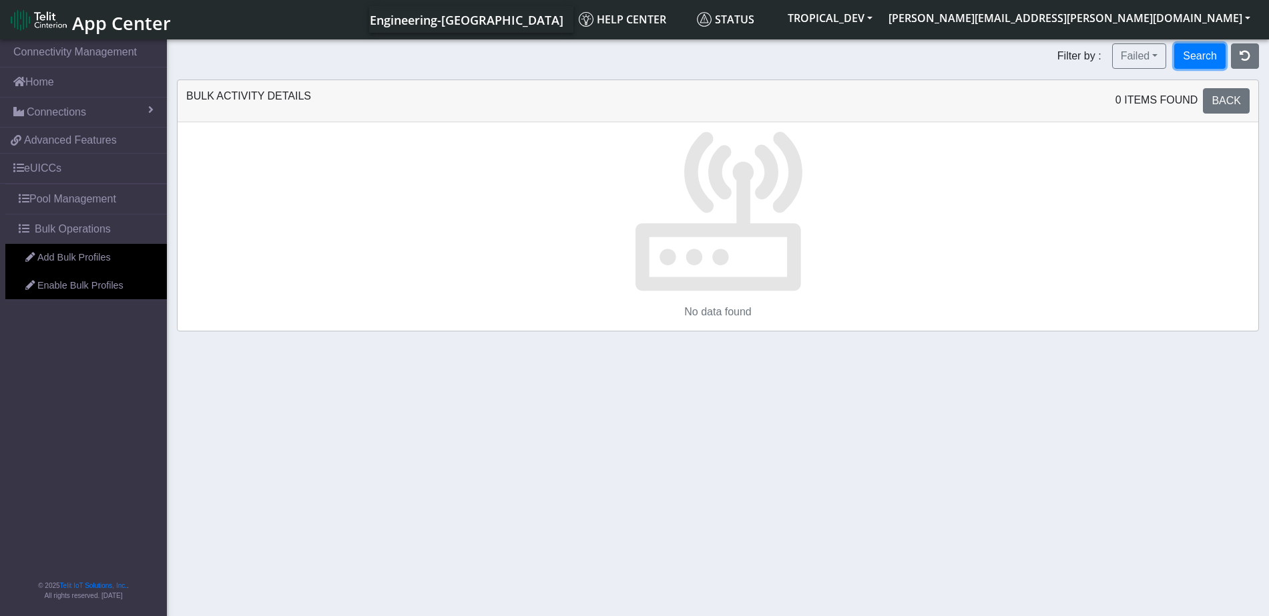
click at [1202, 65] on button "Search" at bounding box center [1199, 55] width 51 height 25
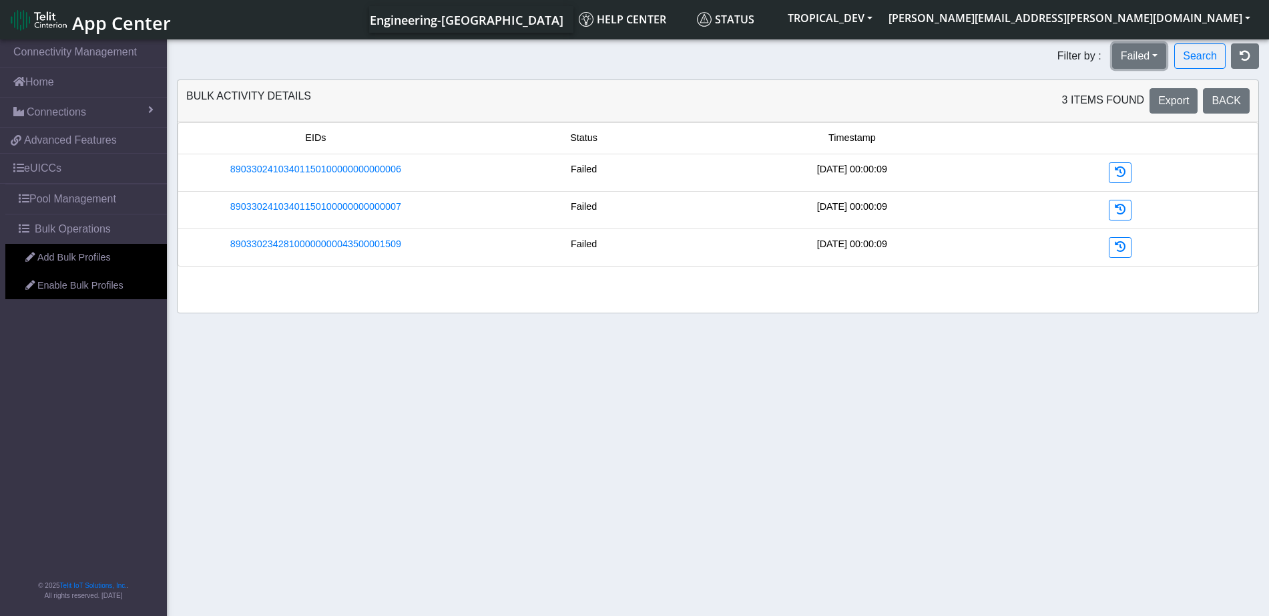
click at [1143, 57] on button "Failed" at bounding box center [1139, 55] width 55 height 25
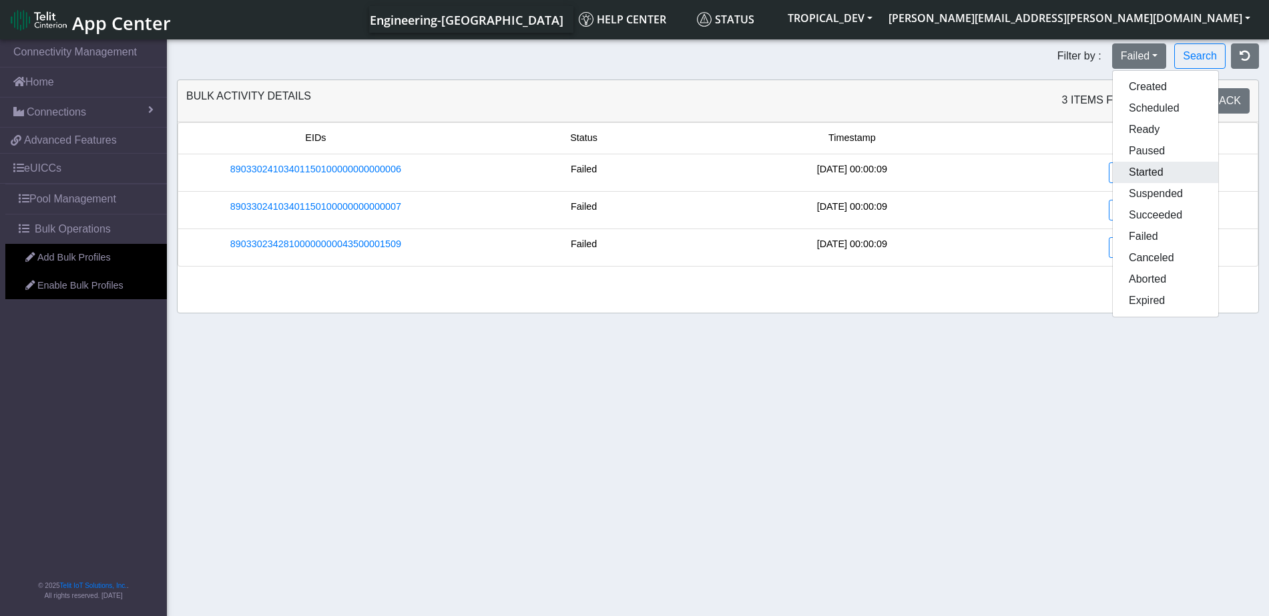
click at [1145, 170] on button "Started" at bounding box center [1165, 172] width 105 height 21
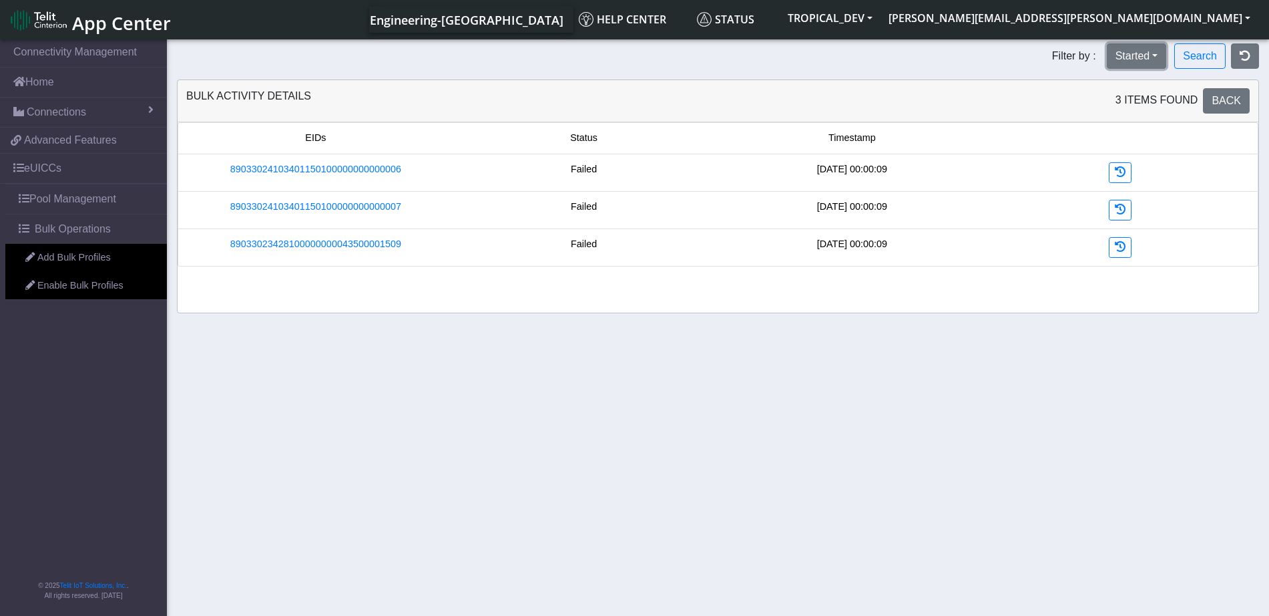
click at [1136, 60] on button "Started" at bounding box center [1137, 55] width 60 height 25
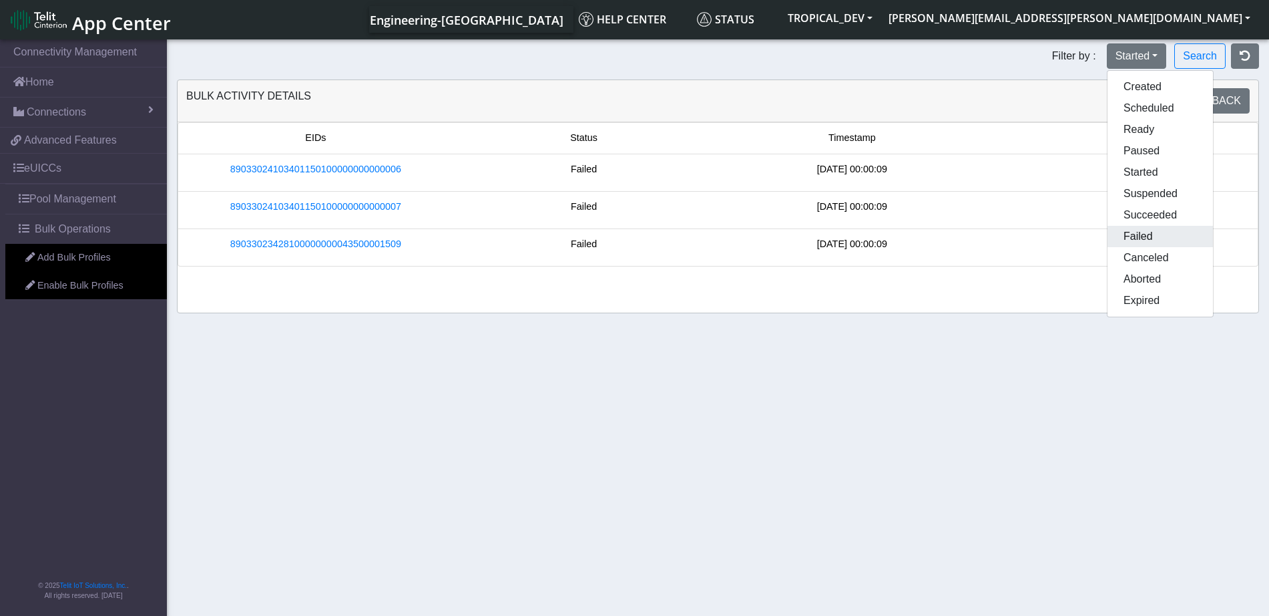
click at [1173, 234] on button "Failed" at bounding box center [1160, 236] width 105 height 21
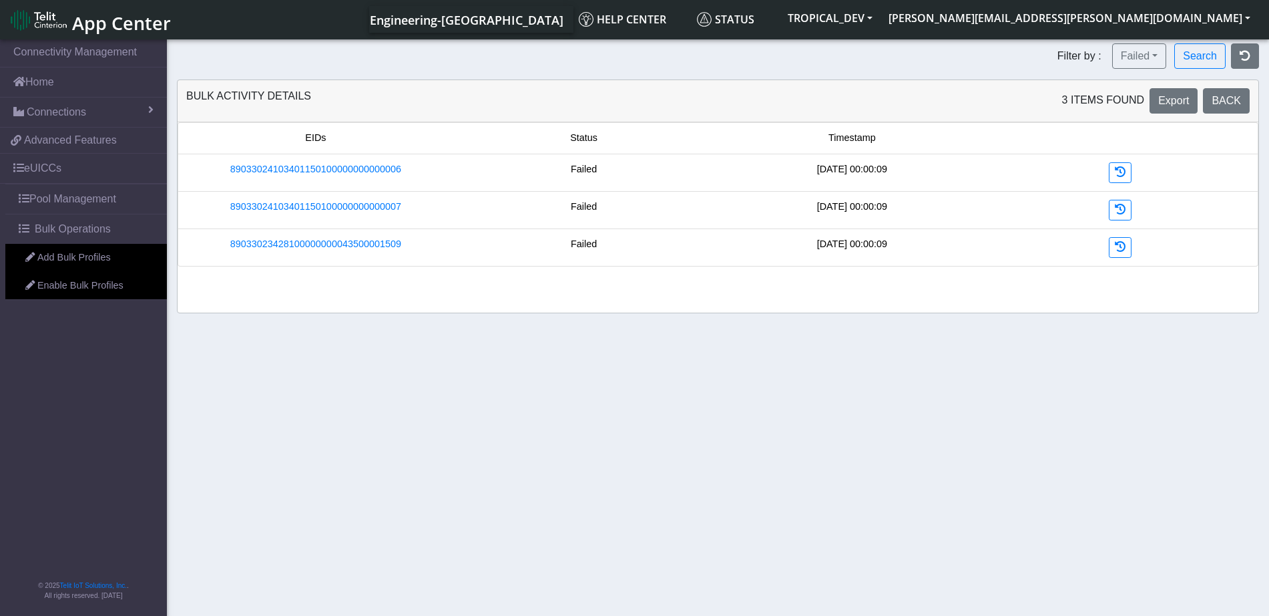
click at [543, 408] on section "Connectivity Management Home Connections List Map 45778ad5cbc0e26020b1799e9a9d2…" at bounding box center [634, 328] width 1269 height 583
